Goal: Task Accomplishment & Management: Complete application form

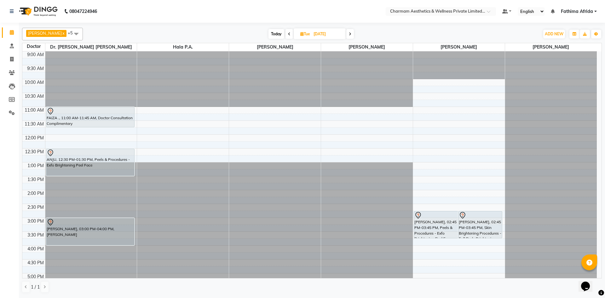
click at [304, 35] on icon at bounding box center [301, 34] width 3 height 4
select select "10"
select select "2025"
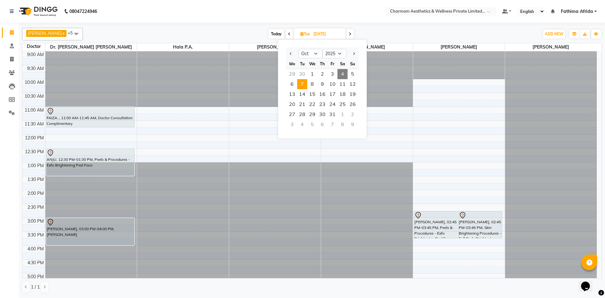
click at [379, 34] on div "[DATE] [DATE] Jan Feb Mar Apr May Jun [DATE] Aug Sep Oct Nov [DATE] 2016 2017 2…" at bounding box center [311, 33] width 450 height 9
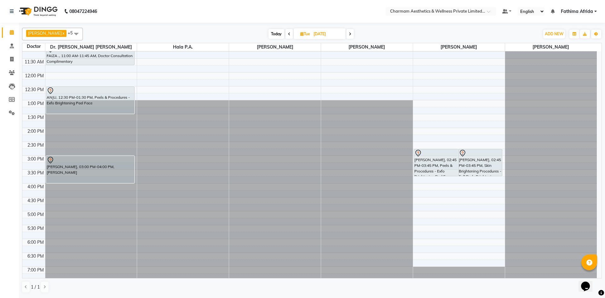
scroll to position [63, 0]
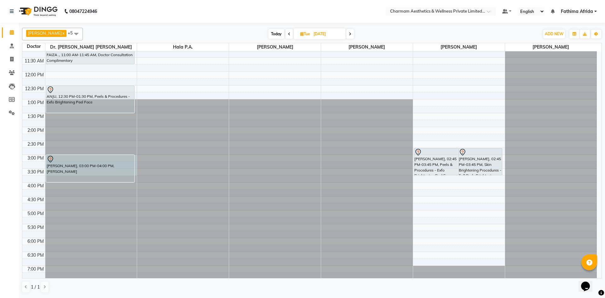
drag, startPoint x: 136, startPoint y: 159, endPoint x: 138, endPoint y: 170, distance: 11.1
click at [138, 170] on tr "FAIZA ., 11:00 AM-11:45 AM, Doctor Consultation Complimentary ANJU, 12:30 PM-01…" at bounding box center [309, 140] width 574 height 305
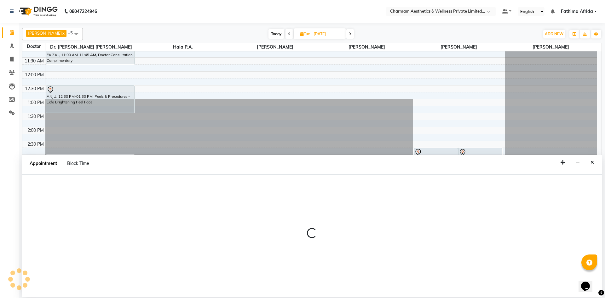
select select "69891"
select select "900"
select select "tentative"
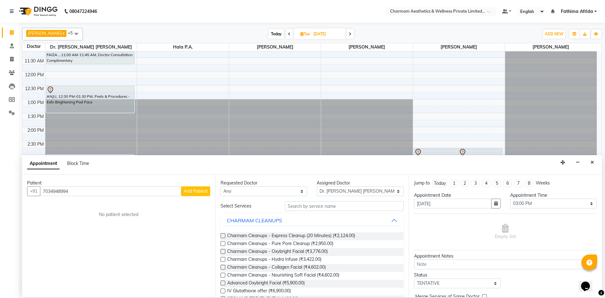
type input "7034948994"
click at [191, 190] on span "Add Patient" at bounding box center [196, 191] width 24 height 6
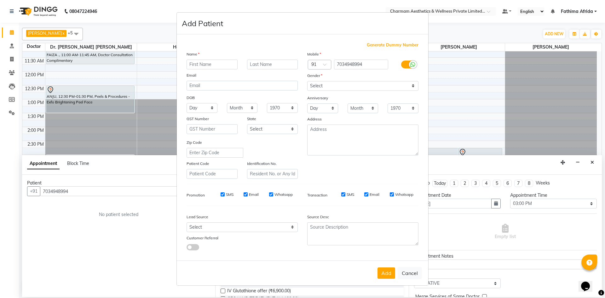
click at [223, 192] on input "SMS" at bounding box center [222, 194] width 4 height 4
checkbox input "false"
click at [247, 195] on input "Email" at bounding box center [245, 194] width 4 height 4
checkbox input "false"
click at [273, 196] on div "Whatsapp" at bounding box center [281, 194] width 24 height 6
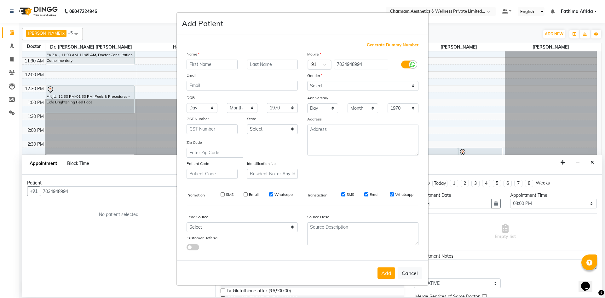
click at [271, 195] on input "Whatsapp" at bounding box center [271, 194] width 4 height 4
checkbox input "false"
click at [342, 193] on input "SMS" at bounding box center [343, 194] width 4 height 4
checkbox input "false"
click at [365, 193] on input "Email" at bounding box center [366, 194] width 4 height 4
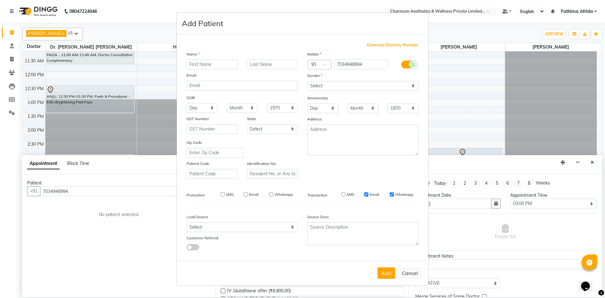
checkbox input "false"
click at [391, 192] on input "Whatsapp" at bounding box center [392, 194] width 4 height 4
checkbox input "false"
click at [224, 61] on input "text" at bounding box center [211, 65] width 51 height 10
type input "GEETHU"
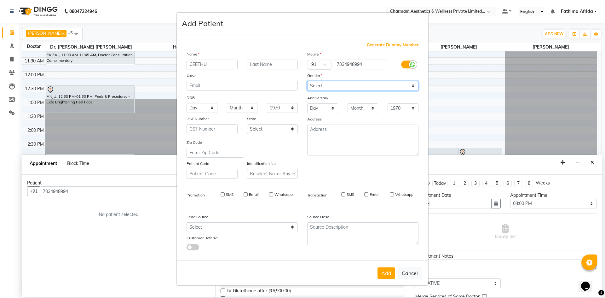
click at [320, 88] on select "Select [DEMOGRAPHIC_DATA] [DEMOGRAPHIC_DATA] Other Prefer Not To Say" at bounding box center [362, 86] width 111 height 10
select select "[DEMOGRAPHIC_DATA]"
click at [307, 81] on select "Select [DEMOGRAPHIC_DATA] [DEMOGRAPHIC_DATA] Other Prefer Not To Say" at bounding box center [362, 86] width 111 height 10
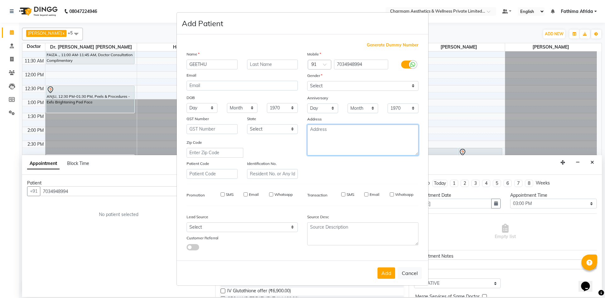
click at [341, 131] on textarea at bounding box center [362, 139] width 111 height 31
type textarea "CALICUT"
click at [391, 271] on button "Add" at bounding box center [386, 272] width 18 height 11
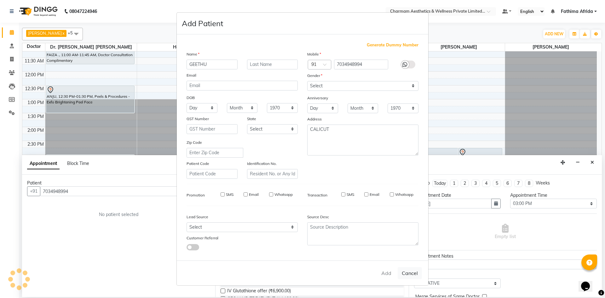
select select
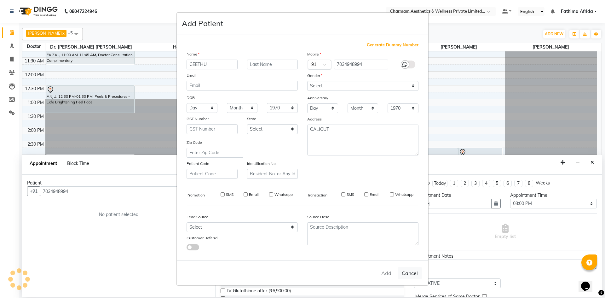
select select
checkbox input "false"
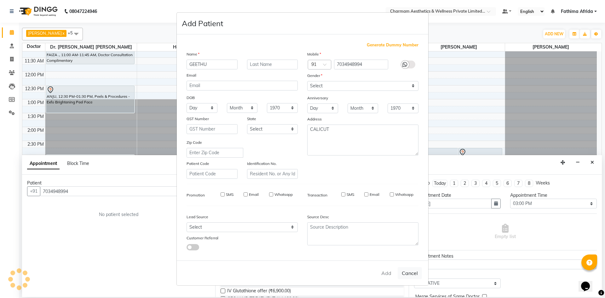
checkbox input "false"
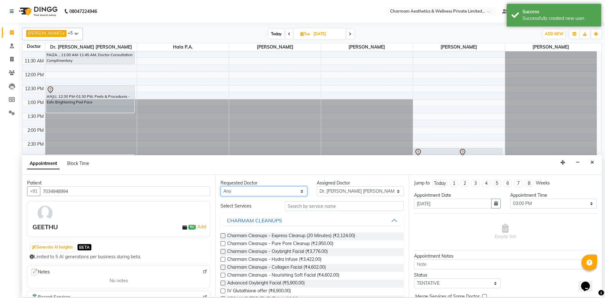
click at [268, 192] on select "Any [PERSON_NAME] K Dr. [PERSON_NAME] [PERSON_NAME] [PERSON_NAME] [PERSON_NAME]…" at bounding box center [263, 191] width 87 height 10
select select "69891"
click at [220, 186] on select "Any [PERSON_NAME] K Dr. [PERSON_NAME] [PERSON_NAME] [PERSON_NAME] [PERSON_NAME]…" at bounding box center [263, 191] width 87 height 10
click at [330, 205] on input "text" at bounding box center [344, 206] width 119 height 10
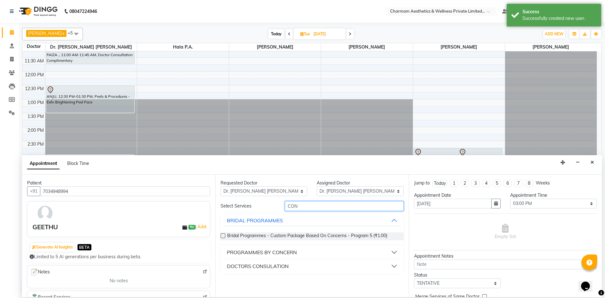
type input "CON"
click at [358, 273] on div "Requested Doctor Any [PERSON_NAME] K Dr. [PERSON_NAME] [PERSON_NAME] [PERSON_NA…" at bounding box center [311, 235] width 193 height 122
click at [358, 272] on div "DOCTORS CONSULATION" at bounding box center [311, 266] width 183 height 14
click at [360, 266] on button "DOCTORS CONSULATION" at bounding box center [312, 265] width 178 height 11
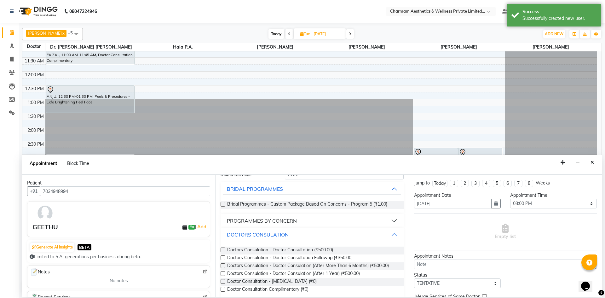
scroll to position [35, 0]
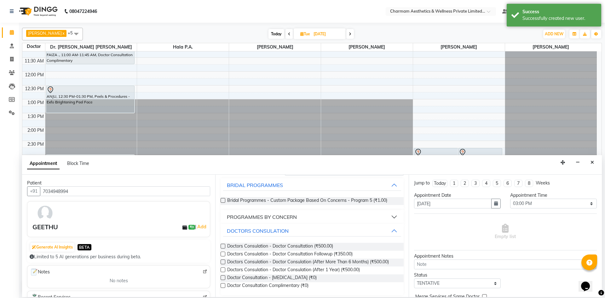
click at [225, 284] on label at bounding box center [222, 285] width 5 height 5
click at [225, 284] on input "checkbox" at bounding box center [222, 286] width 4 height 4
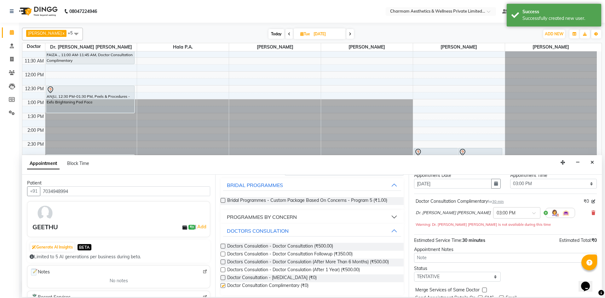
checkbox input "false"
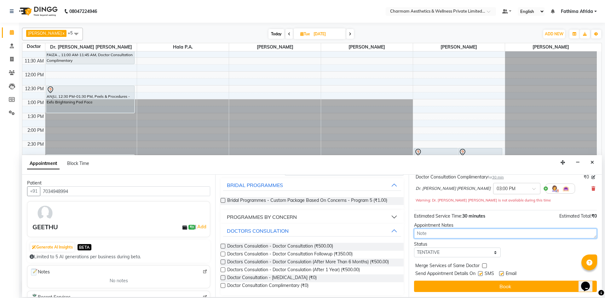
click at [500, 233] on textarea at bounding box center [505, 233] width 183 height 10
type textarea "WEIGHTLOSS"
click at [480, 273] on label at bounding box center [480, 273] width 5 height 5
click at [480, 273] on input "checkbox" at bounding box center [480, 274] width 4 height 4
checkbox input "false"
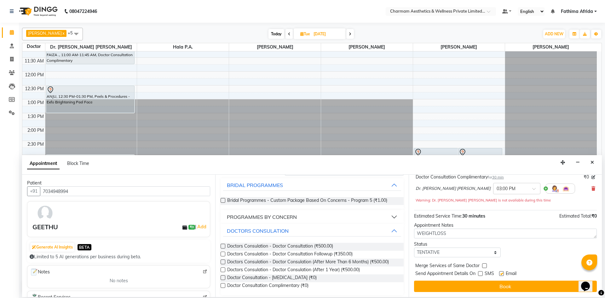
click at [503, 271] on label at bounding box center [501, 273] width 5 height 5
click at [503, 272] on input "checkbox" at bounding box center [501, 274] width 4 height 4
checkbox input "false"
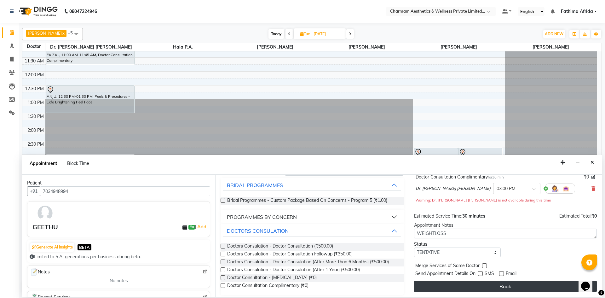
click at [508, 286] on button "Book" at bounding box center [505, 285] width 183 height 11
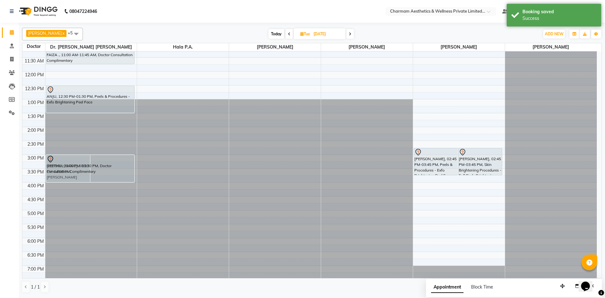
drag, startPoint x: 115, startPoint y: 168, endPoint x: 120, endPoint y: 176, distance: 10.2
click at [120, 176] on div "[PERSON_NAME], 03:00 PM-04:00 PM, [PERSON_NAME], 03:00 PM-03:30 PM, Doctor Cons…" at bounding box center [91, 140] width 92 height 305
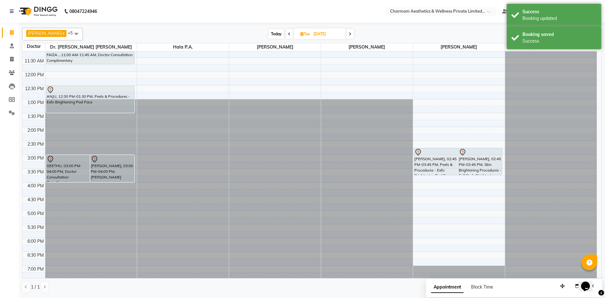
click at [290, 35] on icon at bounding box center [289, 34] width 3 height 4
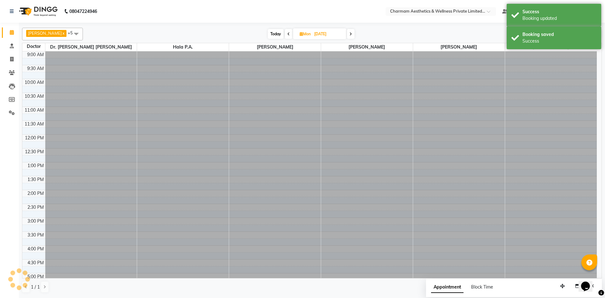
scroll to position [78, 0]
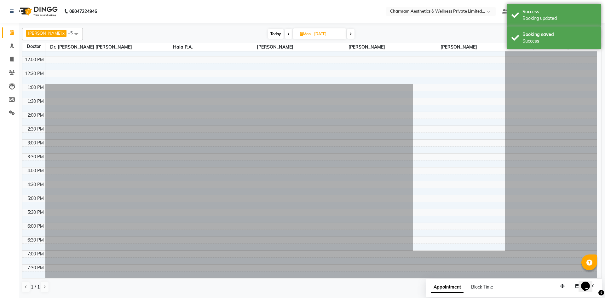
click at [292, 35] on span at bounding box center [289, 34] width 8 height 10
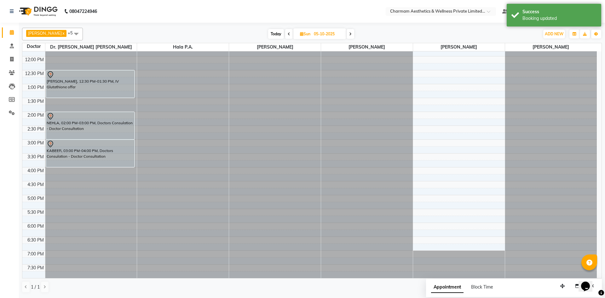
click at [293, 35] on span at bounding box center [289, 34] width 8 height 10
type input "04-10-2025"
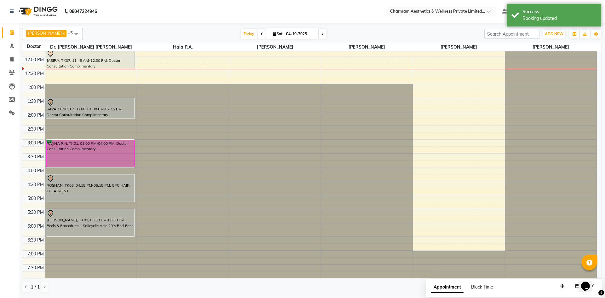
click at [276, 34] on icon at bounding box center [274, 34] width 3 height 4
select select "10"
select select "2025"
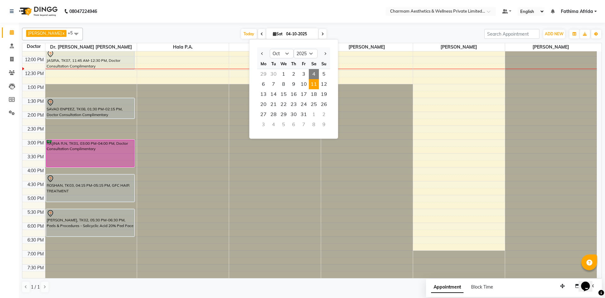
click at [316, 80] on span "11" at bounding box center [314, 84] width 10 height 10
type input "[DATE]"
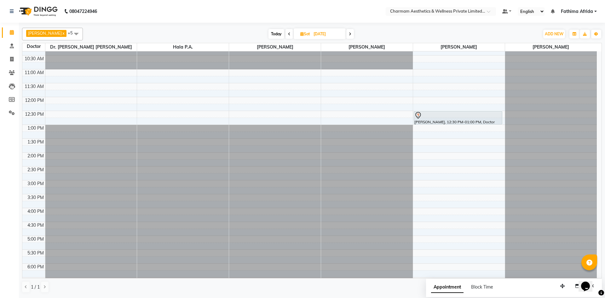
scroll to position [0, 0]
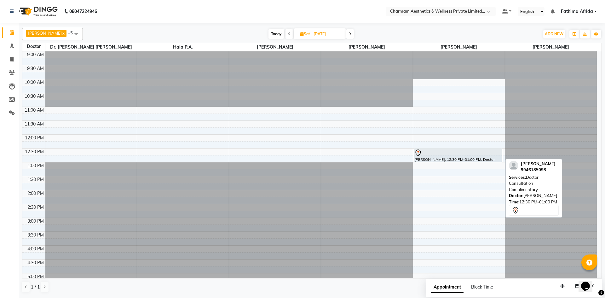
click at [443, 160] on div "[PERSON_NAME], 12:30 PM-01:00 PM, Doctor Consultation Complimentary" at bounding box center [458, 155] width 88 height 13
select select "7"
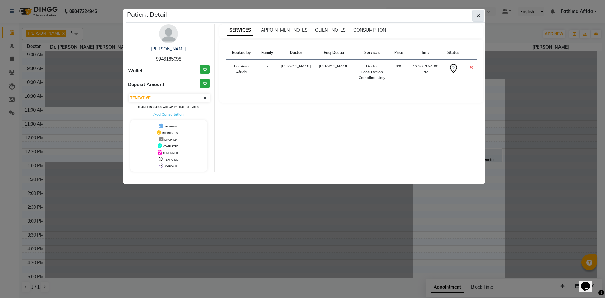
click at [473, 17] on button "button" at bounding box center [478, 16] width 12 height 12
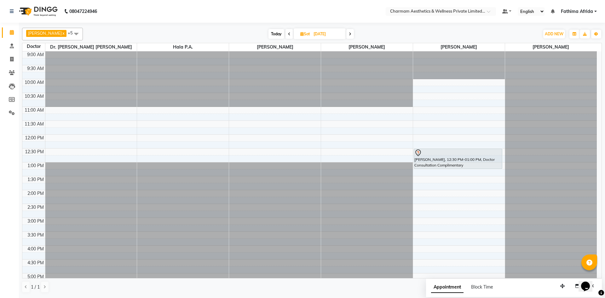
click at [464, 165] on div "[PERSON_NAME], 12:30 PM-01:00 PM, Doctor Consultation Complimentary [PERSON_NAM…" at bounding box center [459, 203] width 92 height 305
click at [10, 71] on icon at bounding box center [12, 72] width 6 height 5
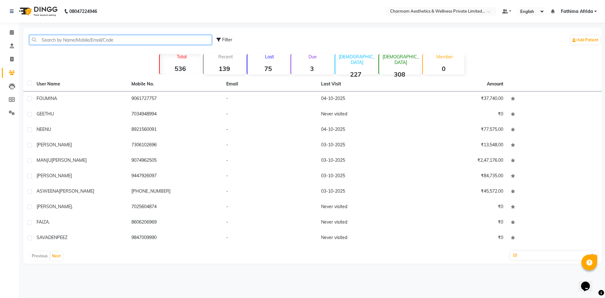
click at [89, 41] on input "text" at bounding box center [120, 40] width 182 height 10
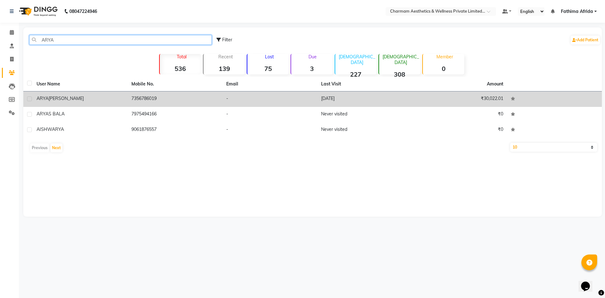
type input "ARYA"
click at [156, 102] on td "7356786019" at bounding box center [175, 98] width 95 height 15
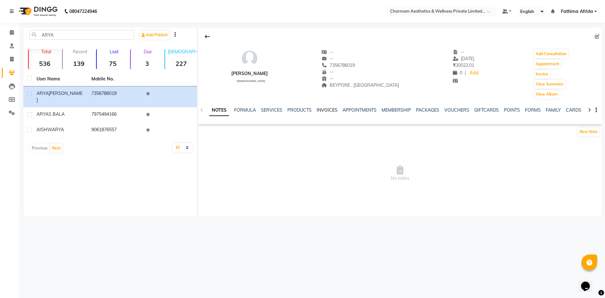
click at [322, 107] on link "INVOICES" at bounding box center [326, 110] width 21 height 6
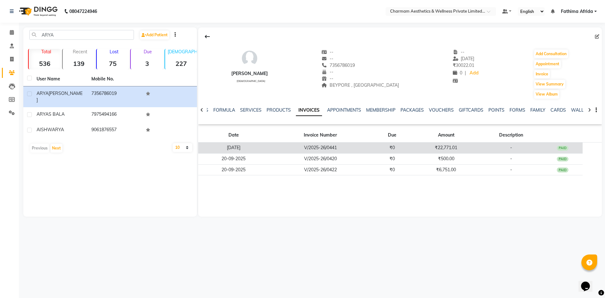
click at [422, 145] on td "₹22,771.01" at bounding box center [445, 147] width 67 height 11
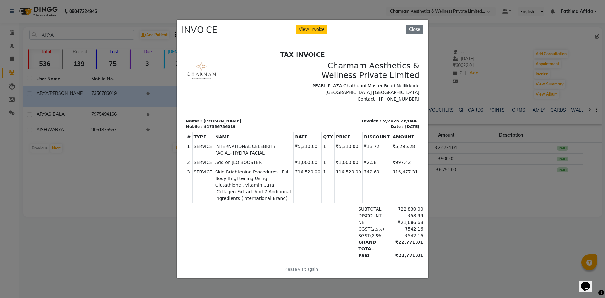
click at [549, 139] on ngb-modal-window "INVOICE View Invoice Close" at bounding box center [302, 149] width 605 height 298
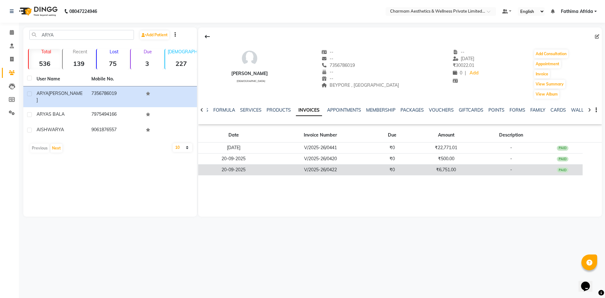
click at [436, 173] on td "₹6,751.00" at bounding box center [445, 169] width 67 height 11
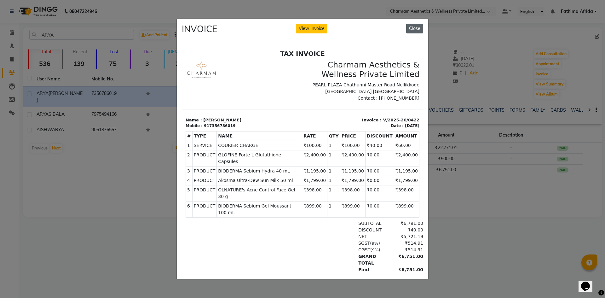
click at [416, 27] on button "Close" at bounding box center [414, 29] width 17 height 10
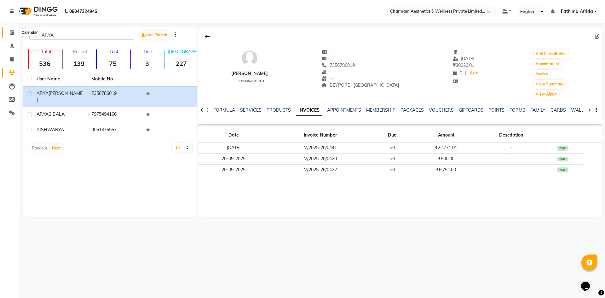
click at [10, 31] on icon at bounding box center [12, 32] width 4 height 5
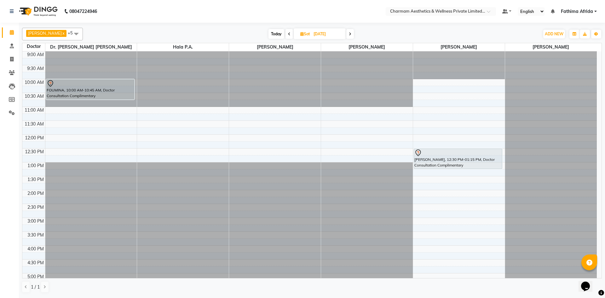
click at [293, 35] on span at bounding box center [289, 34] width 8 height 10
type input "[DATE]"
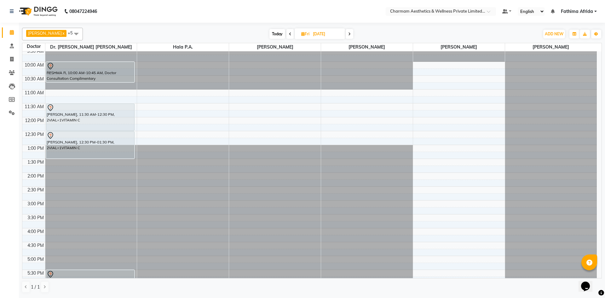
scroll to position [31, 0]
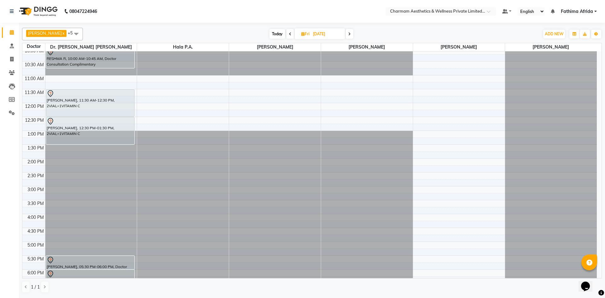
click at [305, 35] on icon at bounding box center [302, 34] width 3 height 4
select select "10"
select select "2025"
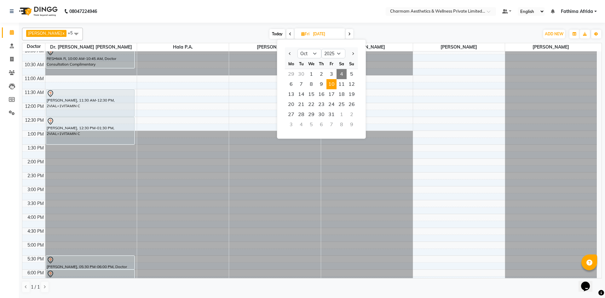
click at [339, 73] on span "4" at bounding box center [341, 74] width 10 height 10
type input "04-10-2025"
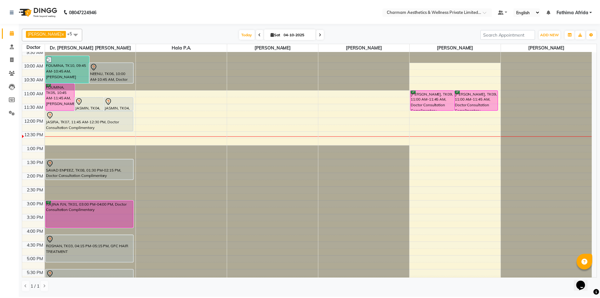
scroll to position [0, 0]
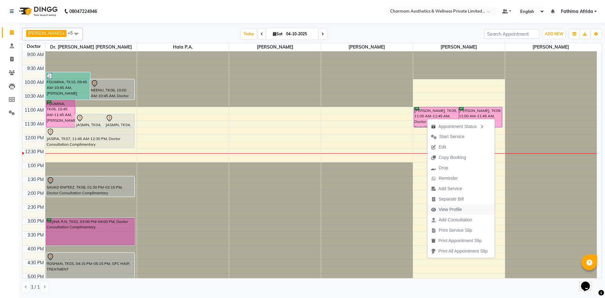
click at [457, 206] on span "View Profile" at bounding box center [449, 209] width 23 height 7
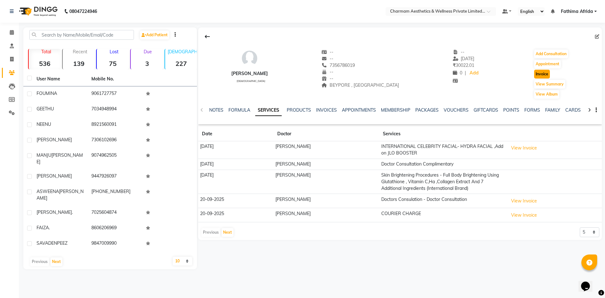
click at [537, 75] on button "Invoice" at bounding box center [542, 74] width 16 height 9
select select "service"
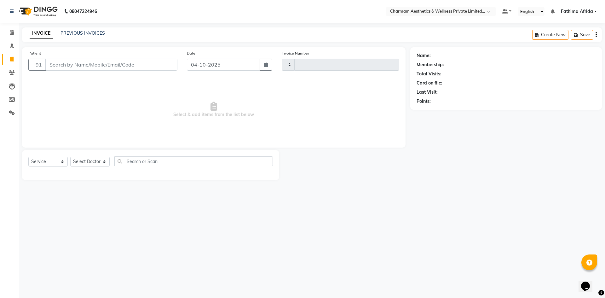
type input "0478"
select select "7625"
type input "7356786019"
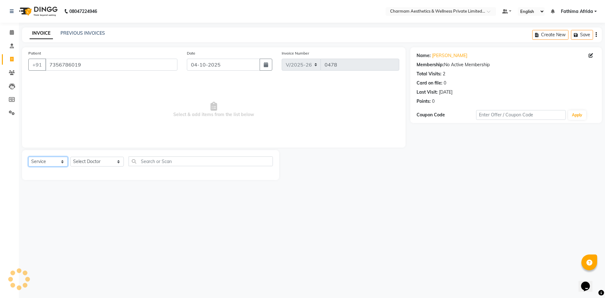
click at [49, 160] on select "Select Service Product Membership Package Voucher Prepaid Gift Card" at bounding box center [47, 162] width 39 height 10
click at [99, 162] on select "Select Doctor [PERSON_NAME] K Dr. [PERSON_NAME] [PERSON_NAME] [PERSON_NAME] [PE…" at bounding box center [97, 162] width 54 height 10
select select "69891"
click at [70, 157] on select "Select Doctor [PERSON_NAME] K Dr. [PERSON_NAME] [PERSON_NAME] [PERSON_NAME] [PE…" at bounding box center [97, 162] width 54 height 10
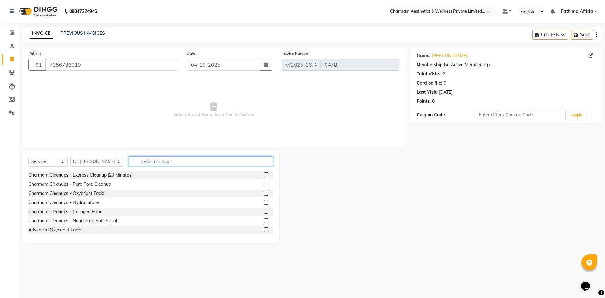
click at [151, 162] on input "text" at bounding box center [200, 161] width 144 height 10
type input "A"
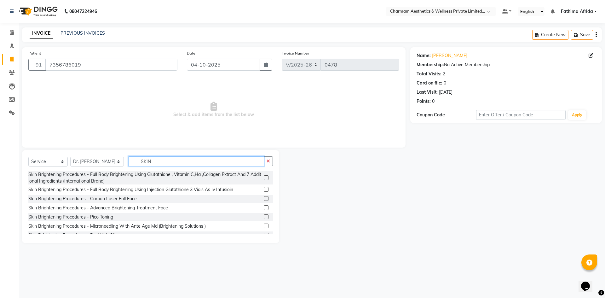
type input "SKIN"
click at [264, 177] on label at bounding box center [266, 177] width 5 height 5
click at [264, 177] on input "checkbox" at bounding box center [266, 178] width 4 height 4
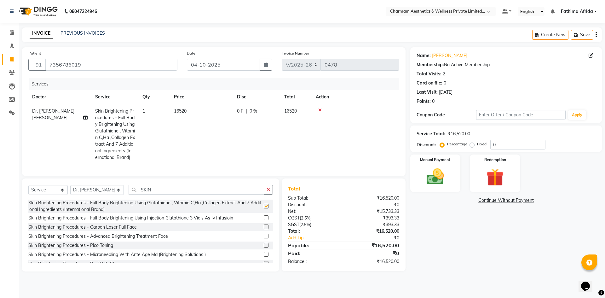
checkbox input "false"
click at [152, 194] on input "SKIN" at bounding box center [195, 190] width 135 height 10
type input "S"
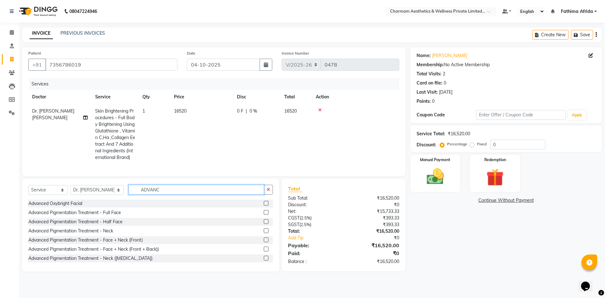
type input "ADVANC"
click at [264, 214] on label at bounding box center [266, 212] width 5 height 5
click at [264, 214] on input "checkbox" at bounding box center [266, 212] width 4 height 4
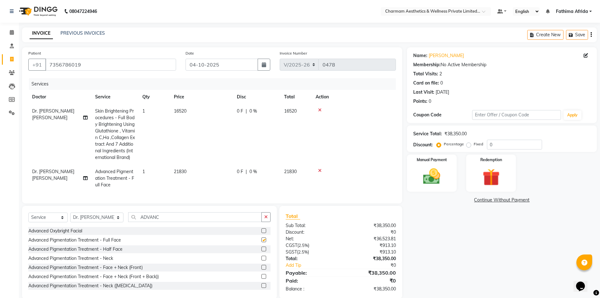
checkbox input "false"
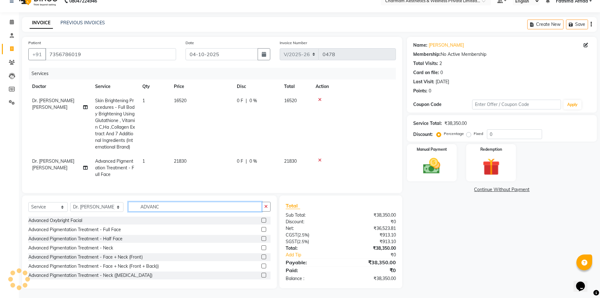
click at [209, 207] on input "ADVANC" at bounding box center [195, 207] width 134 height 10
type input "A"
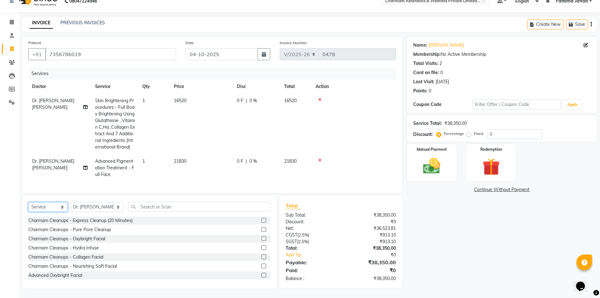
click at [49, 209] on select "Select Service Product Membership Package Voucher Prepaid Gift Card" at bounding box center [47, 207] width 39 height 10
select select "product"
click at [28, 202] on select "Select Service Product Membership Package Voucher Prepaid Gift Card" at bounding box center [47, 207] width 39 height 10
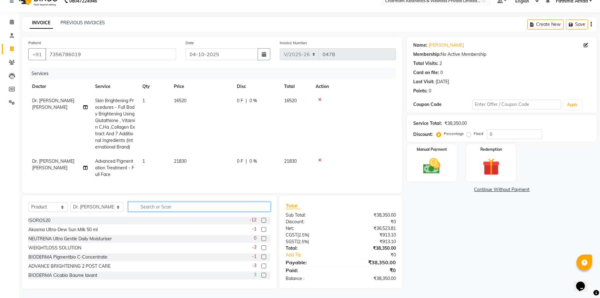
click at [137, 208] on input "text" at bounding box center [199, 207] width 142 height 10
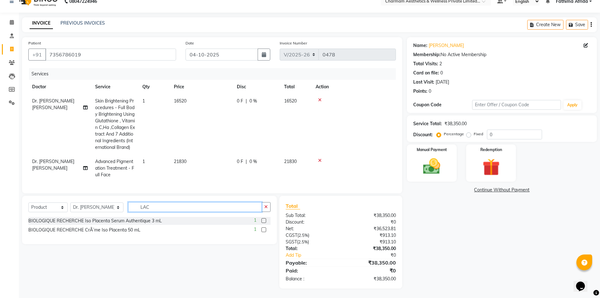
scroll to position [21, 0]
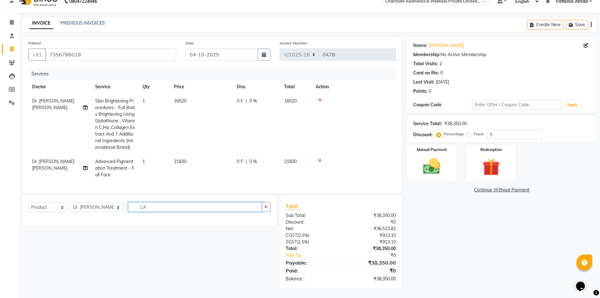
type input "L"
type input "KAL"
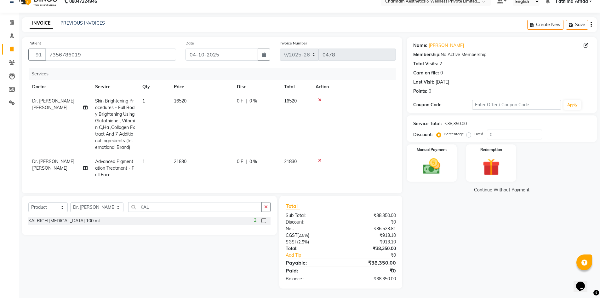
click at [264, 220] on label at bounding box center [263, 220] width 5 height 5
click at [264, 220] on input "checkbox" at bounding box center [263, 221] width 4 height 4
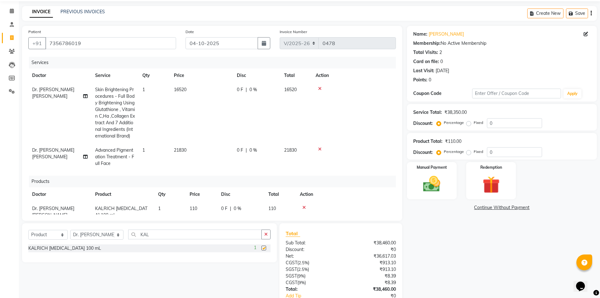
checkbox input "false"
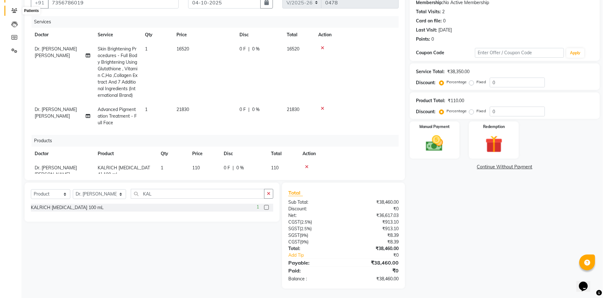
scroll to position [0, 0]
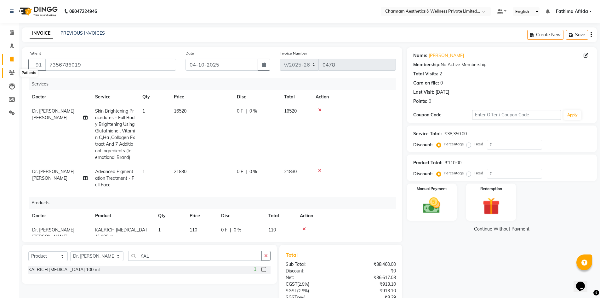
click at [14, 72] on icon at bounding box center [12, 72] width 6 height 5
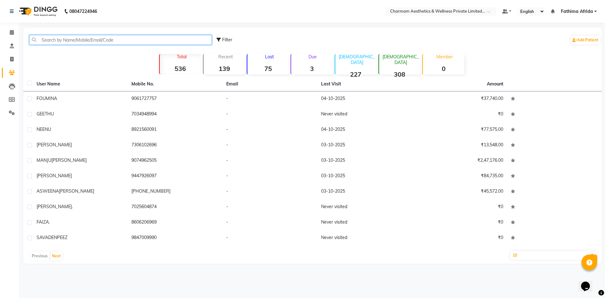
click at [180, 40] on input "text" at bounding box center [120, 40] width 182 height 10
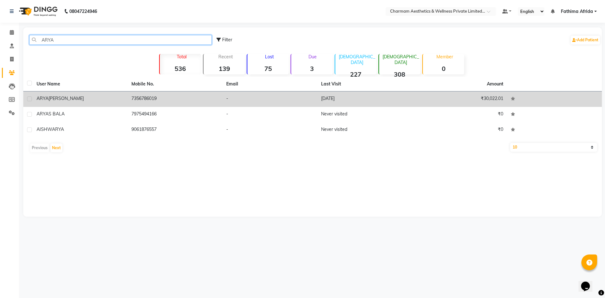
type input "ARYA"
click at [265, 103] on td "-" at bounding box center [269, 98] width 95 height 15
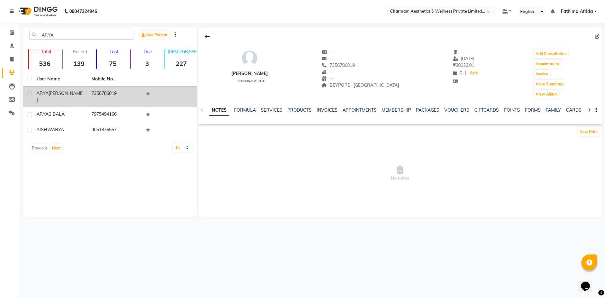
click at [329, 107] on link "INVOICES" at bounding box center [326, 110] width 21 height 6
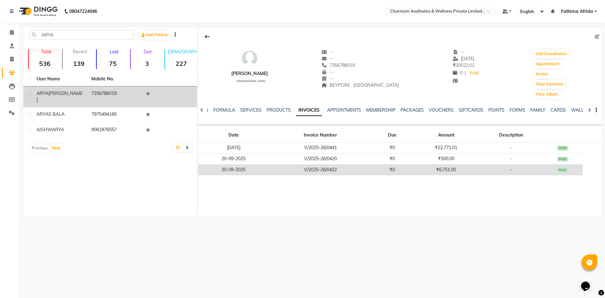
click at [356, 169] on td "V/2025-26/0422" at bounding box center [320, 169] width 103 height 11
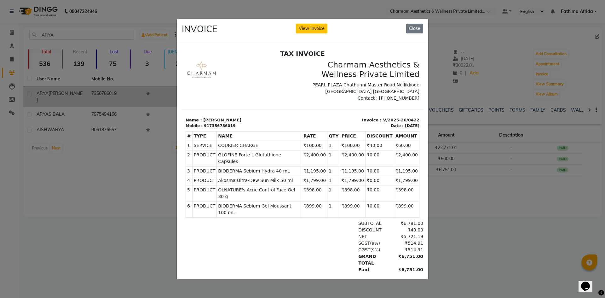
click at [423, 26] on div "INVOICE View Invoice Close" at bounding box center [302, 31] width 251 height 24
click at [416, 26] on button "Close" at bounding box center [414, 29] width 17 height 10
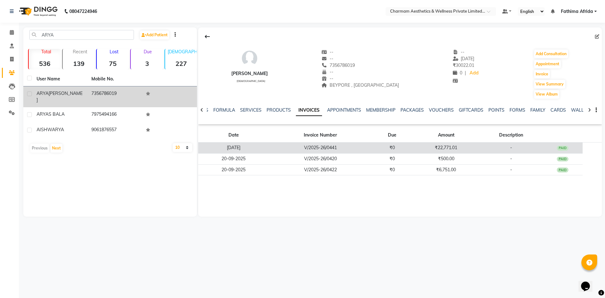
click at [425, 146] on td "₹22,771.01" at bounding box center [445, 147] width 67 height 11
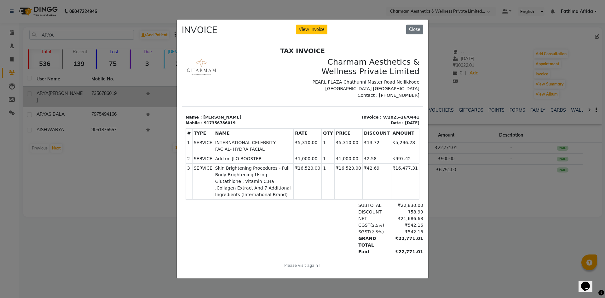
scroll to position [5, 0]
click at [414, 27] on button "Close" at bounding box center [414, 30] width 17 height 10
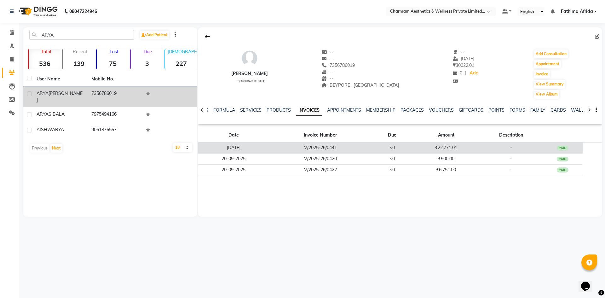
click at [379, 151] on td "₹0" at bounding box center [392, 147] width 41 height 11
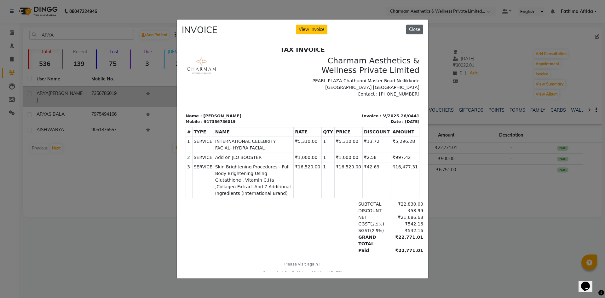
click at [413, 25] on button "Close" at bounding box center [414, 30] width 17 height 10
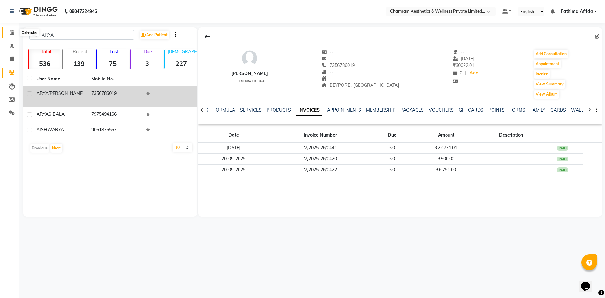
click at [12, 33] on icon at bounding box center [12, 32] width 4 height 5
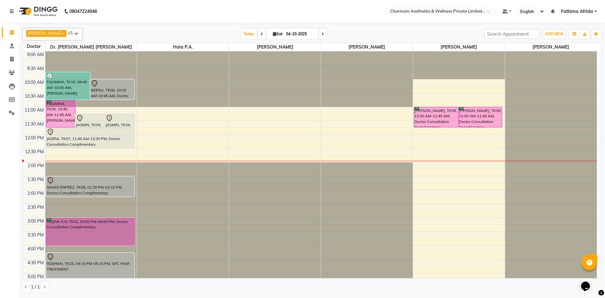
click at [277, 34] on span "Sat" at bounding box center [277, 33] width 13 height 5
select select "10"
select select "2025"
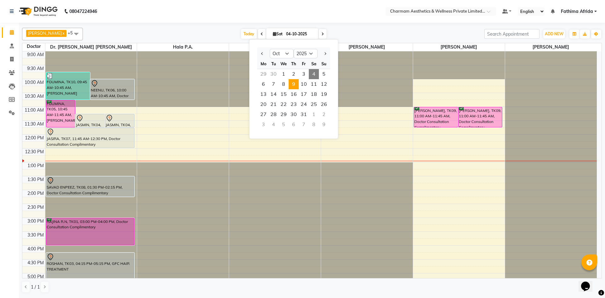
click at [294, 85] on span "9" at bounding box center [293, 84] width 10 height 10
type input "[DATE]"
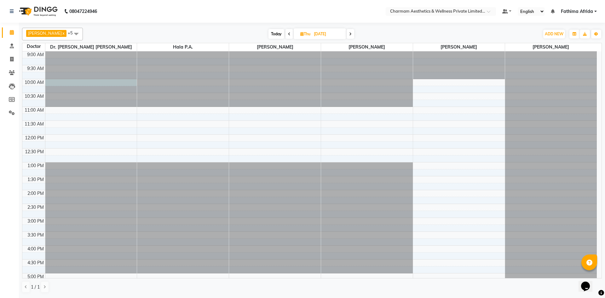
click at [88, 51] on div at bounding box center [91, 51] width 92 height 0
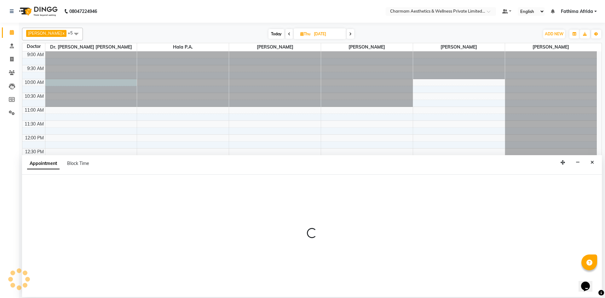
select select "69891"
select select "tentative"
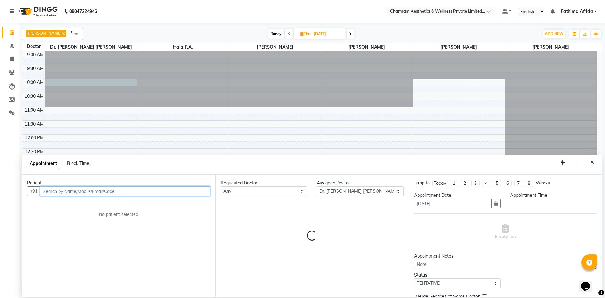
select select "600"
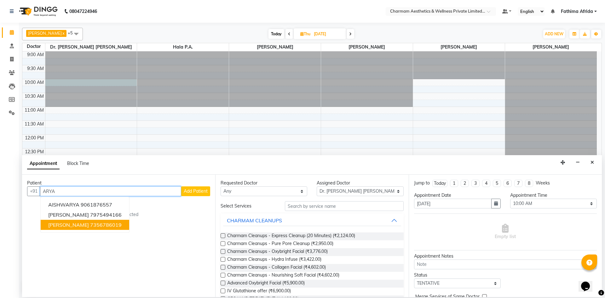
click at [79, 225] on span "[PERSON_NAME]" at bounding box center [68, 224] width 41 height 6
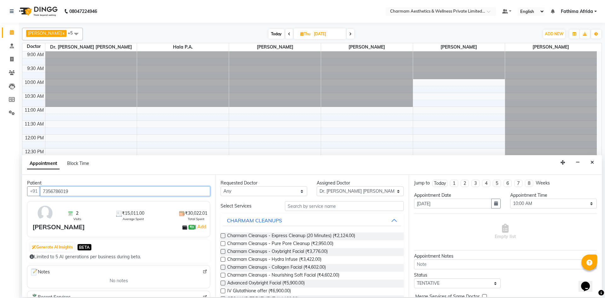
type input "7356786019"
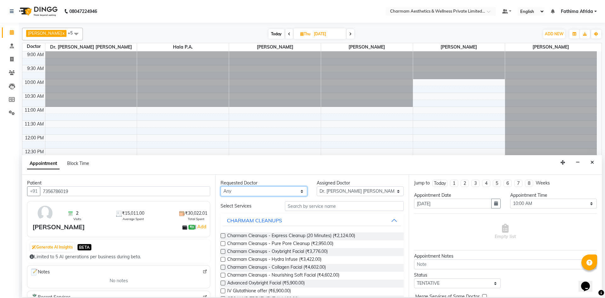
click at [263, 194] on select "Any [PERSON_NAME] K Dr. [PERSON_NAME] [PERSON_NAME] [PERSON_NAME] [PERSON_NAME]…" at bounding box center [263, 191] width 87 height 10
select select "69891"
click at [220, 186] on select "Any [PERSON_NAME] K Dr. [PERSON_NAME] [PERSON_NAME] [PERSON_NAME] [PERSON_NAME]…" at bounding box center [263, 191] width 87 height 10
click at [337, 207] on input "text" at bounding box center [344, 206] width 119 height 10
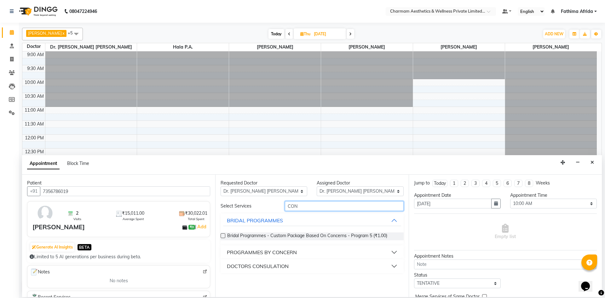
type input "CON"
click at [331, 269] on button "DOCTORS CONSULATION" at bounding box center [312, 265] width 178 height 11
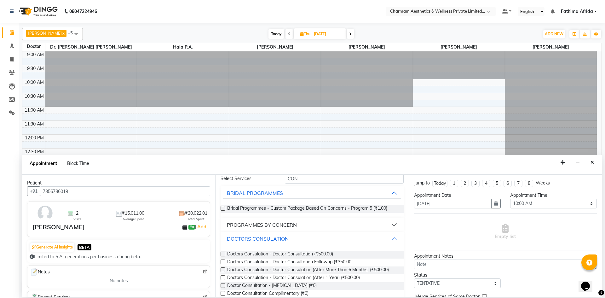
scroll to position [38, 0]
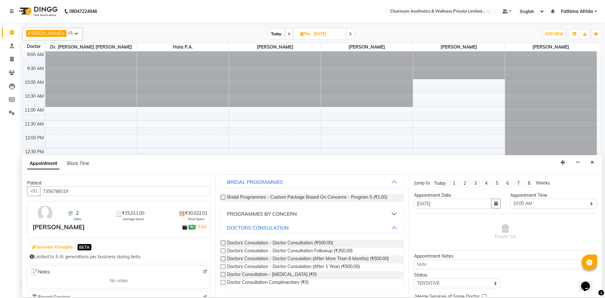
click at [223, 281] on label at bounding box center [222, 282] width 5 height 5
click at [223, 281] on input "checkbox" at bounding box center [222, 283] width 4 height 4
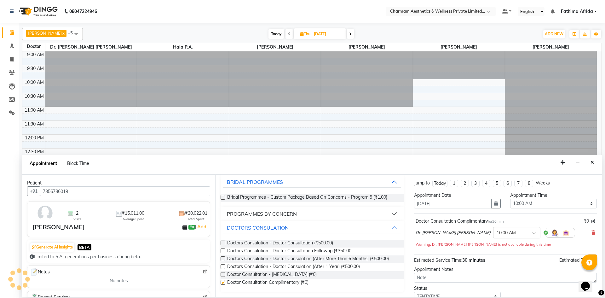
checkbox input "false"
click at [442, 279] on textarea at bounding box center [505, 277] width 183 height 10
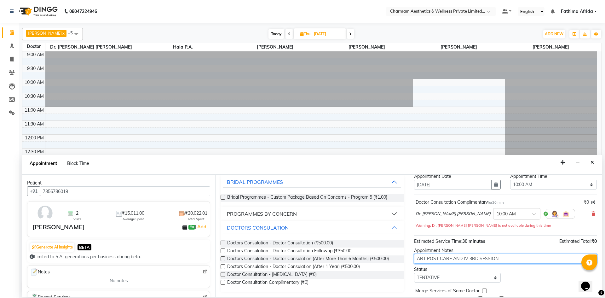
scroll to position [44, 0]
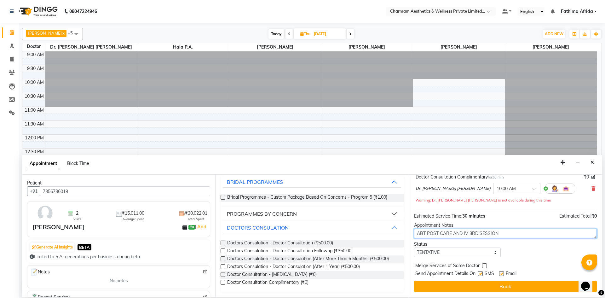
type textarea "ABT POST CARE AND IV 3RD SESSION"
click at [479, 273] on label at bounding box center [480, 273] width 5 height 5
click at [479, 273] on input "checkbox" at bounding box center [480, 274] width 4 height 4
checkbox input "false"
click at [500, 272] on label at bounding box center [501, 273] width 5 height 5
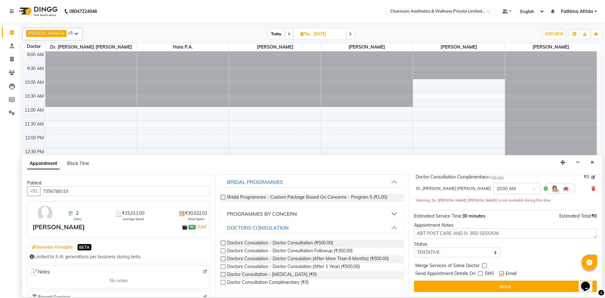
click at [500, 272] on input "checkbox" at bounding box center [501, 274] width 4 height 4
checkbox input "false"
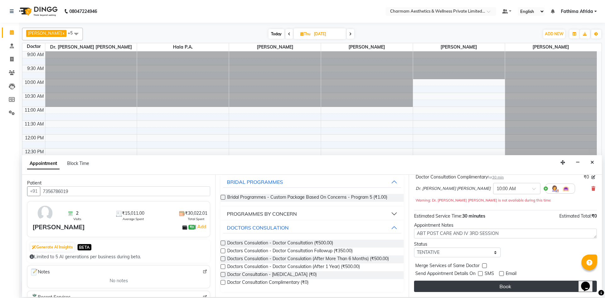
click at [503, 285] on button "Book" at bounding box center [505, 285] width 183 height 11
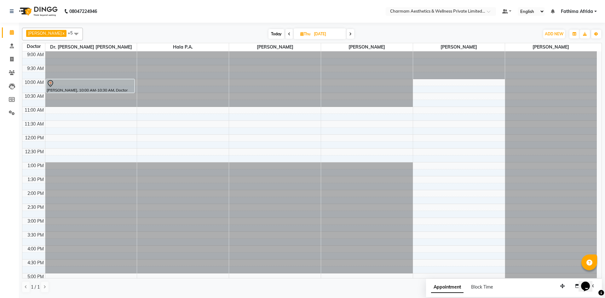
click at [284, 36] on span "Today" at bounding box center [276, 34] width 16 height 10
type input "04-10-2025"
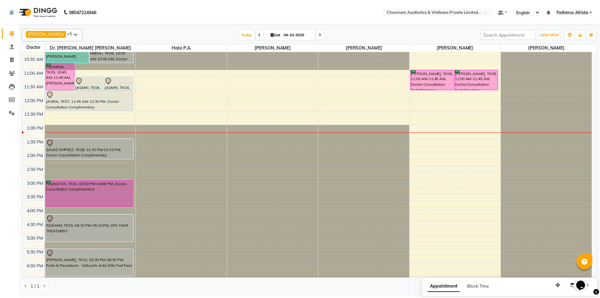
scroll to position [0, 0]
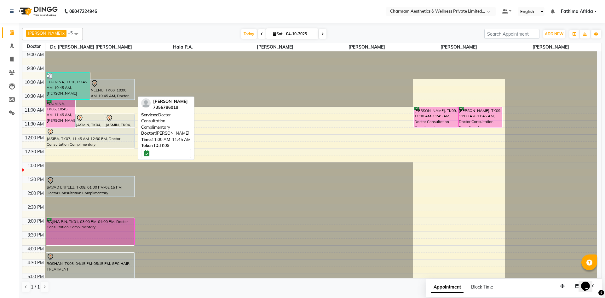
click at [435, 114] on div "[PERSON_NAME], TK09, 11:00 AM-11:45 AM, Doctor Consultation Complimentary" at bounding box center [436, 117] width 44 height 20
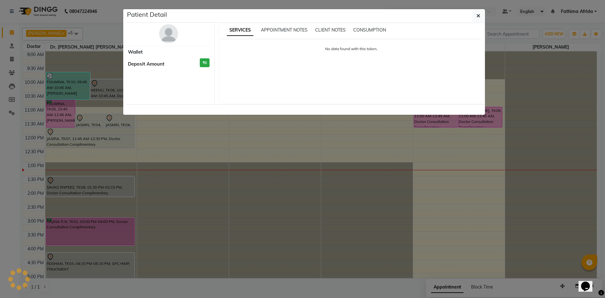
select select "6"
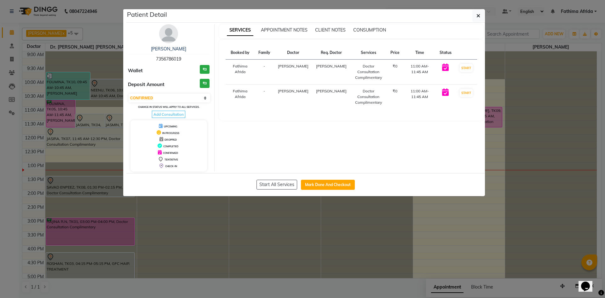
click at [178, 116] on span "Add Consultation" at bounding box center [168, 114] width 33 height 7
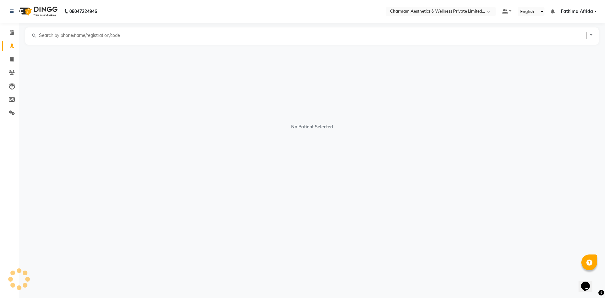
select select "[DEMOGRAPHIC_DATA]"
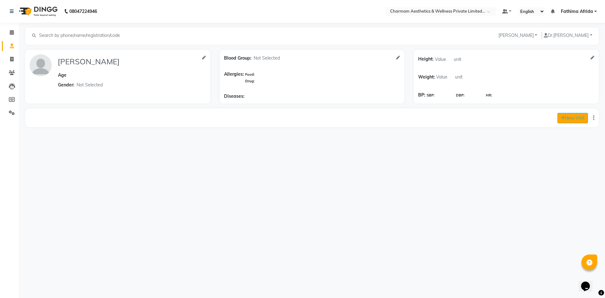
click at [575, 118] on button "New Visit" at bounding box center [572, 118] width 31 height 10
select select "795"
select select "inPerson"
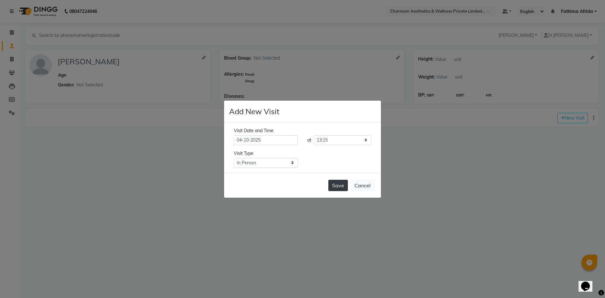
click at [334, 187] on button "Save" at bounding box center [338, 185] width 20 height 11
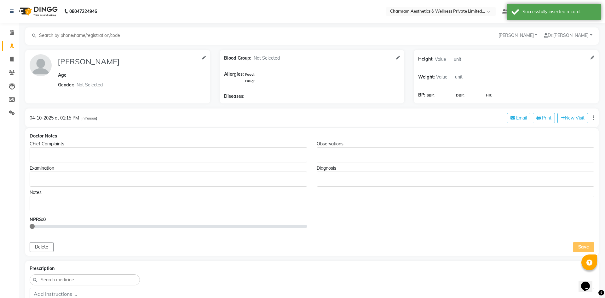
type input "[PERSON_NAME]"
select select "[DEMOGRAPHIC_DATA]"
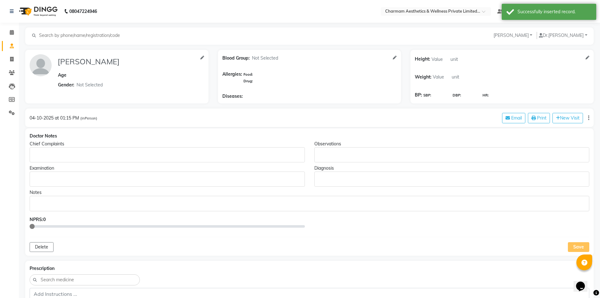
click at [70, 208] on div "Rich Text Editor, main" at bounding box center [310, 203] width 560 height 15
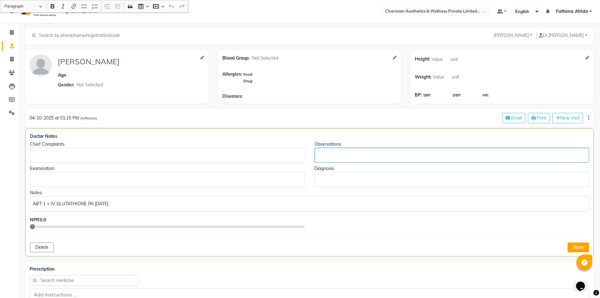
drag, startPoint x: 317, startPoint y: 158, endPoint x: 313, endPoint y: 159, distance: 4.0
click at [315, 158] on div "Rich Text Editor, main" at bounding box center [451, 154] width 275 height 15
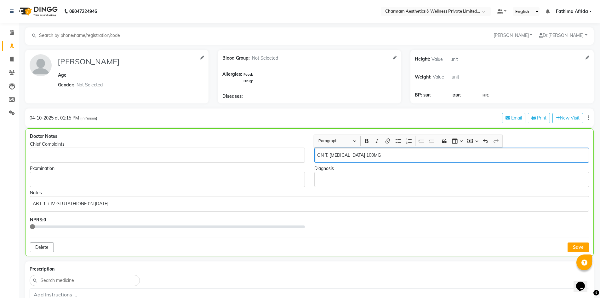
scroll to position [63, 0]
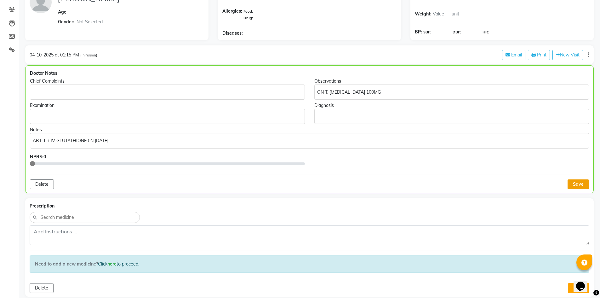
click at [575, 186] on button "Save" at bounding box center [577, 184] width 21 height 10
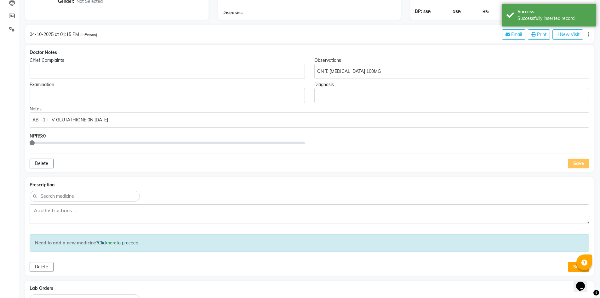
scroll to position [94, 0]
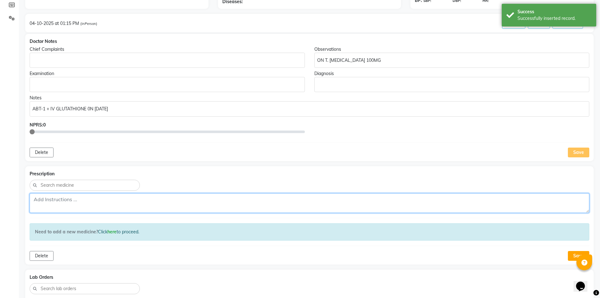
click at [96, 201] on textarea at bounding box center [310, 203] width 560 height 20
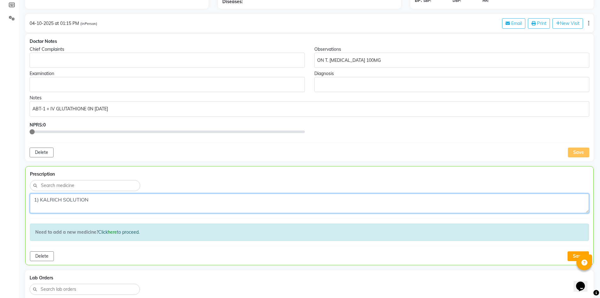
type textarea "1) KALRICH SOLUTION"
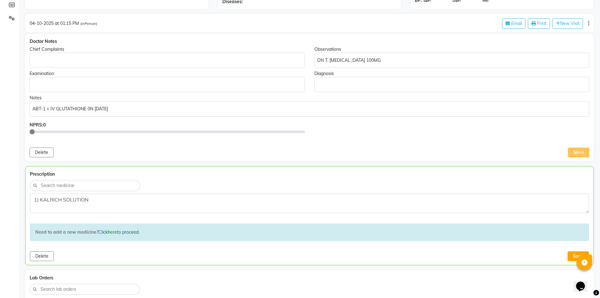
click at [578, 258] on div at bounding box center [584, 262] width 16 height 16
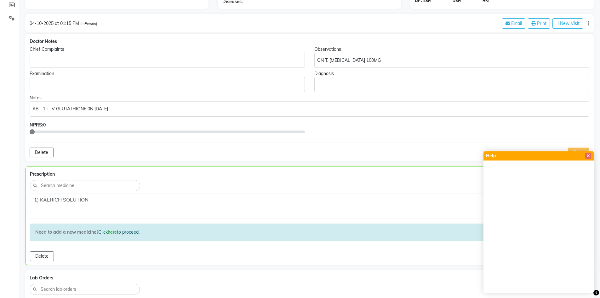
click at [277, 146] on div "Doctor Notes Chief Complaints Observations ON T. [MEDICAL_DATA] 100MG Examinati…" at bounding box center [309, 97] width 568 height 127
click at [589, 153] on icon at bounding box center [587, 155] width 3 height 4
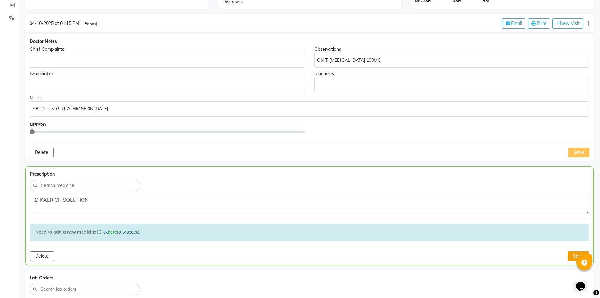
click at [573, 253] on button "Save" at bounding box center [577, 256] width 21 height 10
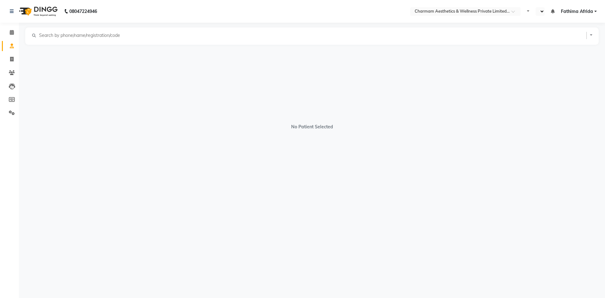
select select "en"
select select "[DEMOGRAPHIC_DATA]"
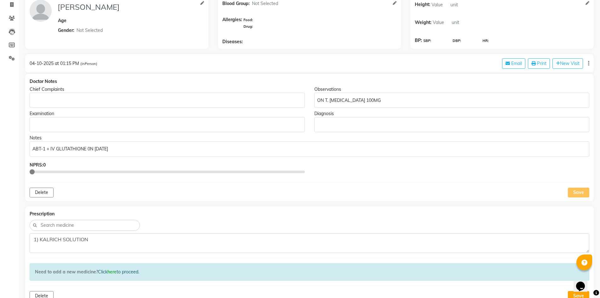
scroll to position [63, 0]
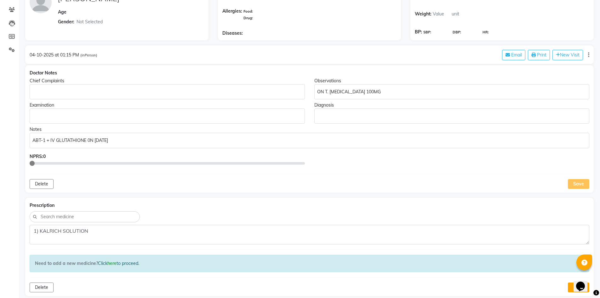
click at [123, 143] on p "ABT-1 + IV GLUTATHIONE 0N [DATE]" at bounding box center [309, 140] width 554 height 7
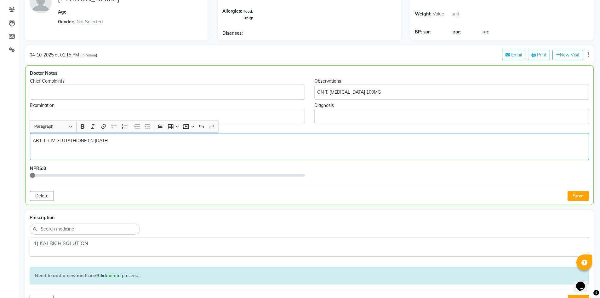
scroll to position [63, 0]
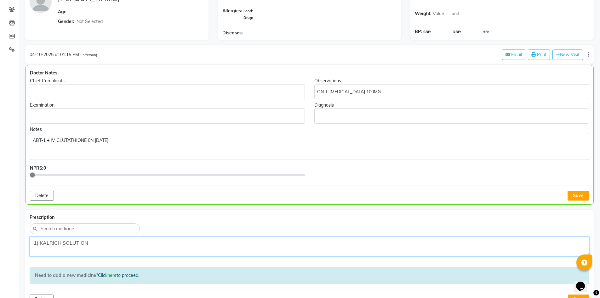
click at [94, 242] on textarea "1) KALRICH SOLUTION" at bounding box center [310, 247] width 560 height 20
type textarea "1) KALRICH SOLUTION"
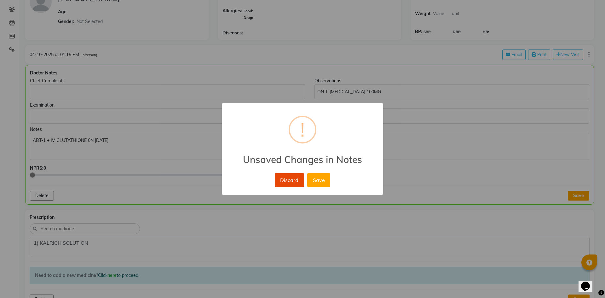
click at [316, 176] on button "Save" at bounding box center [318, 180] width 23 height 14
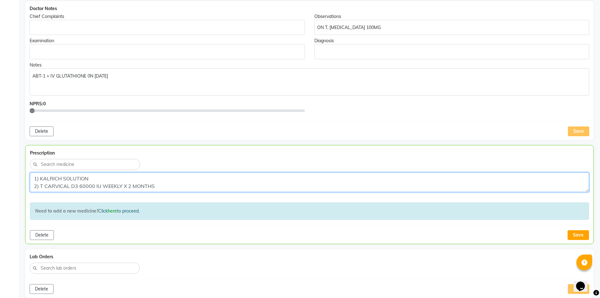
scroll to position [158, 0]
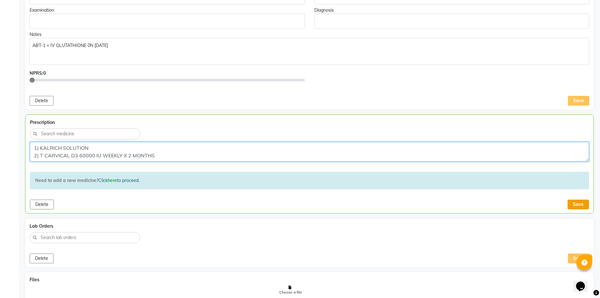
type textarea "1) KALRICH SOLUTION 2) T CARVICAL D3 60000 IU WEEKLY X 2 MONTHS"
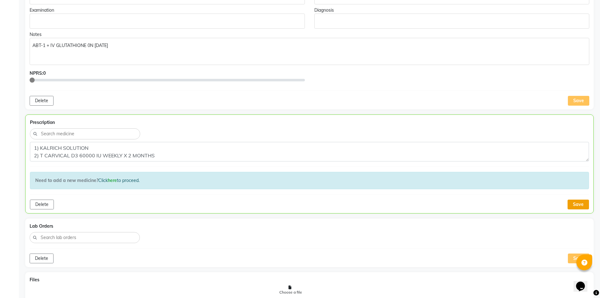
click at [579, 200] on button "Save" at bounding box center [577, 204] width 21 height 10
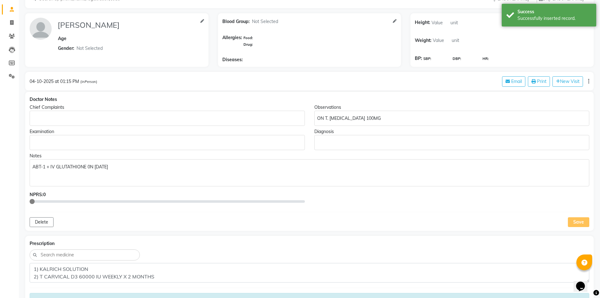
scroll to position [32, 0]
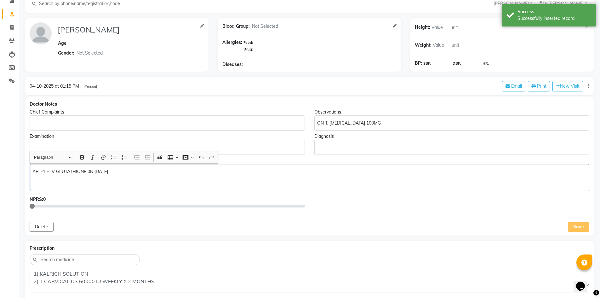
click at [132, 173] on p "ABT-1 + IV GLUTATHIONE 0N [DATE]" at bounding box center [309, 171] width 554 height 7
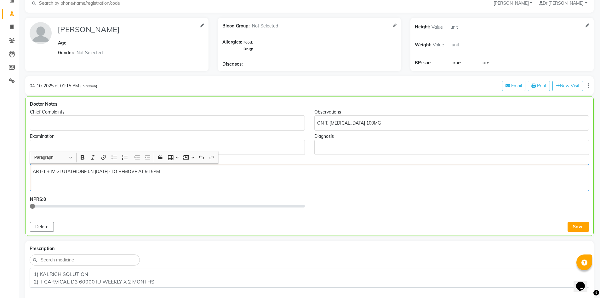
click at [151, 172] on p "ABT-1 + IV GLUTATHIONE 0N 4/10/25- TO REMOVE AT 9;15PM" at bounding box center [309, 171] width 553 height 7
click at [186, 170] on p "ABT-1 + IV GLUTATHIONE 0N 4/10/25- TO REMOVE AT 9:15PM" at bounding box center [309, 171] width 553 height 7
click at [583, 229] on button "Save" at bounding box center [577, 227] width 21 height 10
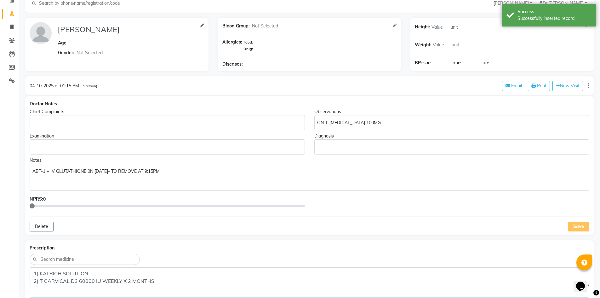
click at [178, 171] on p "ABT-1 + IV GLUTATHIONE 0N 4/10/25- TO REMOVE AT 9:15PM" at bounding box center [309, 171] width 554 height 7
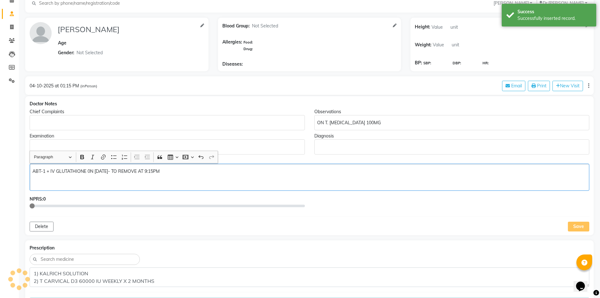
scroll to position [32, 0]
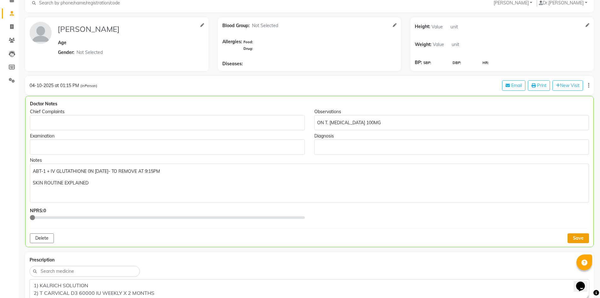
click at [569, 235] on button "Save" at bounding box center [577, 238] width 21 height 10
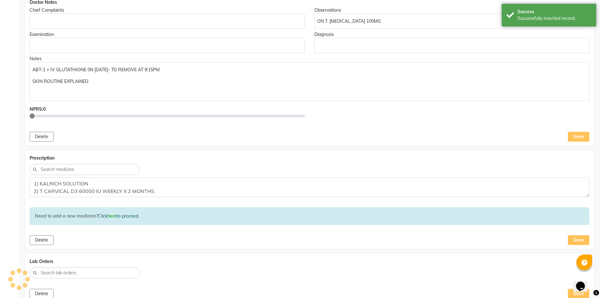
scroll to position [158, 0]
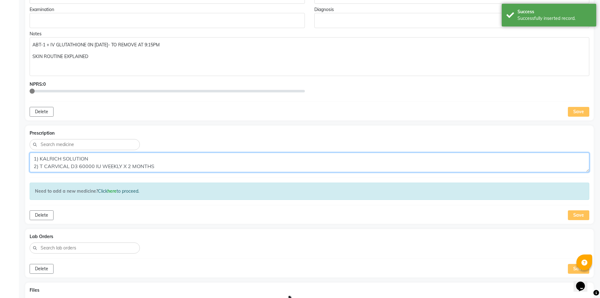
click at [172, 169] on textarea "1) KALRICH SOLUTION 2) T CARVICAL D3 60000 IU WEEKLY X 2 MONTHS" at bounding box center [310, 162] width 560 height 20
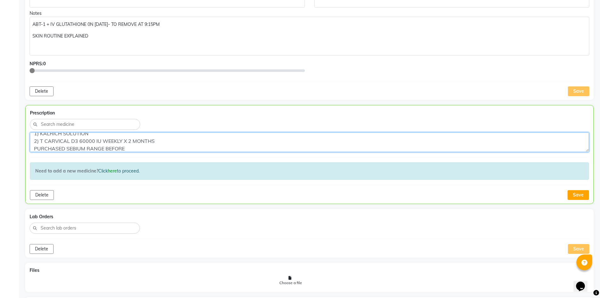
scroll to position [190, 0]
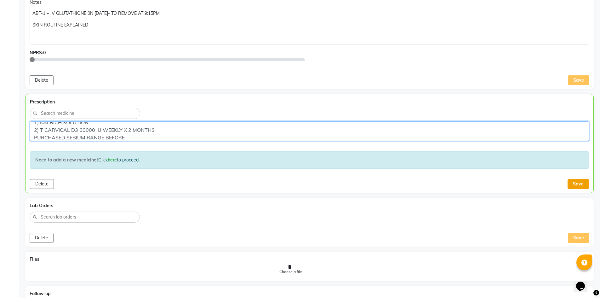
type textarea "1) KALRICH SOLUTION 2) T CARVICAL D3 60000 IU WEEKLY X 2 MONTHS PURCHASED SEBIU…"
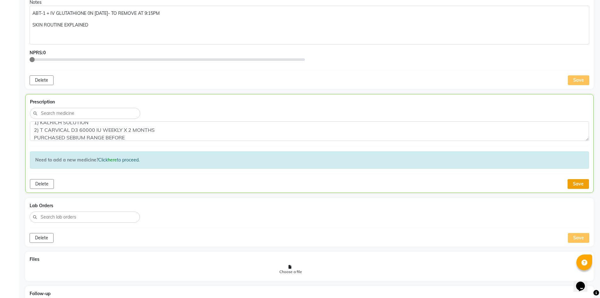
click at [583, 181] on button "Save" at bounding box center [577, 184] width 21 height 10
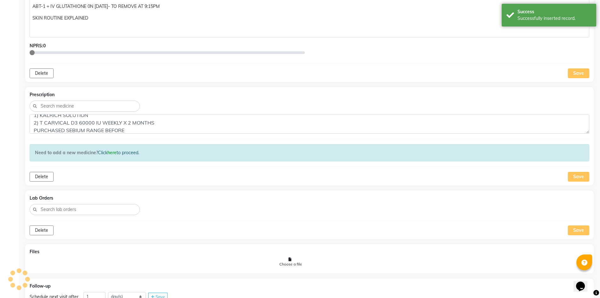
scroll to position [230, 0]
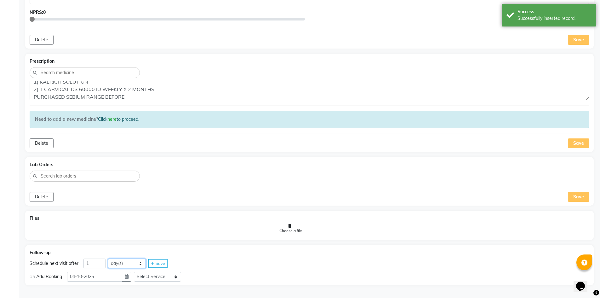
click at [117, 264] on select "day(s) week(s) month(s)" at bounding box center [127, 263] width 38 height 10
select select "week"
click at [108, 258] on select "day(s) week(s) month(s)" at bounding box center [127, 263] width 38 height 10
click at [152, 265] on icon at bounding box center [152, 263] width 3 height 4
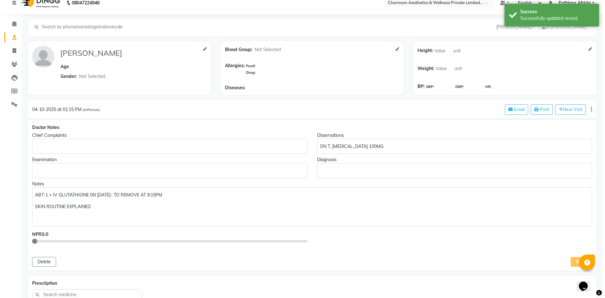
scroll to position [0, 0]
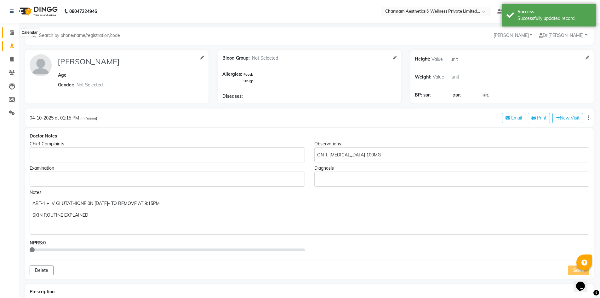
click at [17, 30] on span at bounding box center [11, 32] width 11 height 7
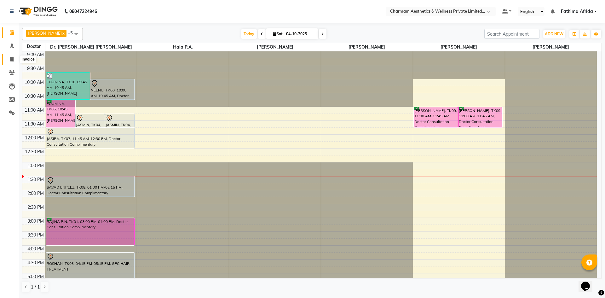
click at [14, 60] on span at bounding box center [11, 59] width 11 height 7
select select "service"
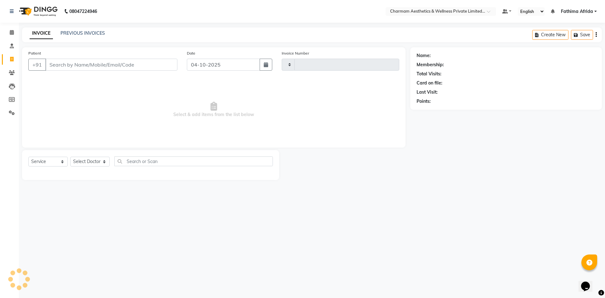
type input "0478"
select select "7625"
click at [80, 36] on div "PREVIOUS INVOICES" at bounding box center [82, 33] width 44 height 7
click at [82, 33] on link "PREVIOUS INVOICES" at bounding box center [82, 33] width 44 height 6
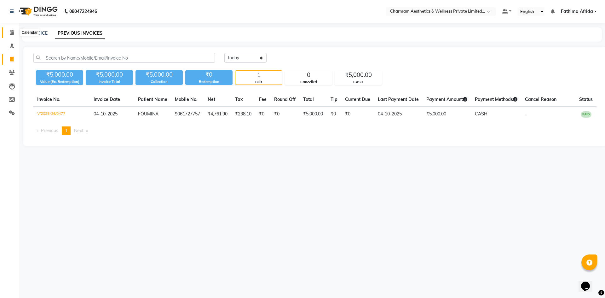
click at [16, 31] on span at bounding box center [11, 32] width 11 height 7
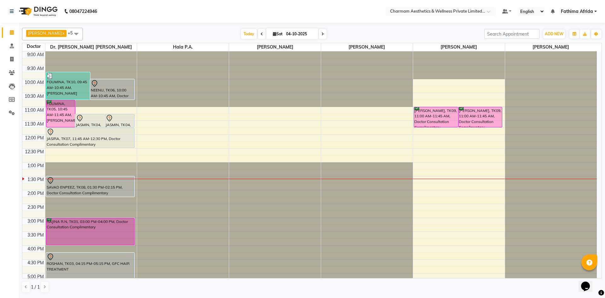
click at [324, 34] on icon at bounding box center [322, 34] width 3 height 4
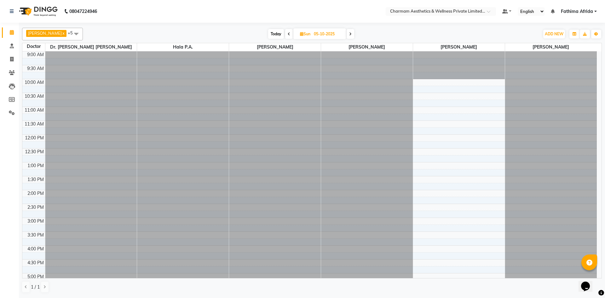
scroll to position [78, 0]
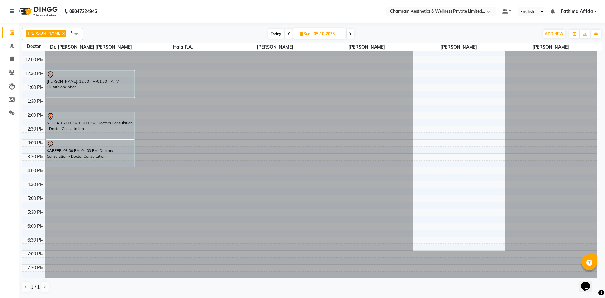
click at [351, 34] on icon at bounding box center [350, 34] width 3 height 4
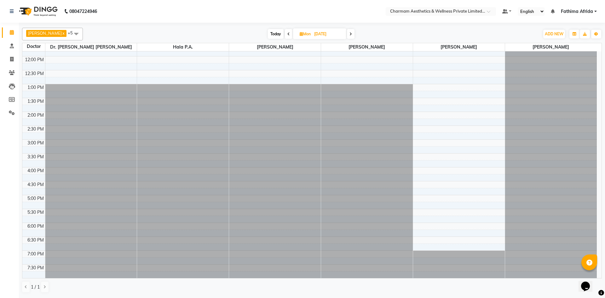
click at [352, 33] on icon at bounding box center [350, 34] width 3 height 4
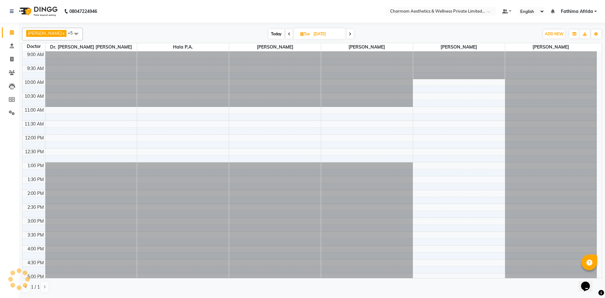
click at [354, 33] on span at bounding box center [350, 34] width 8 height 10
type input "08-10-2025"
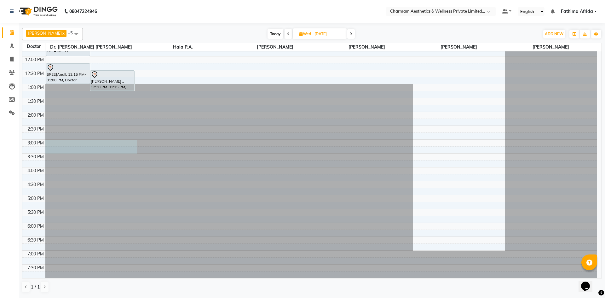
drag, startPoint x: 73, startPoint y: 141, endPoint x: 73, endPoint y: 149, distance: 7.6
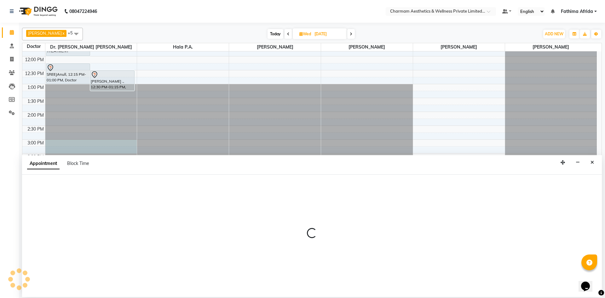
select select "69891"
select select "900"
select select "tentative"
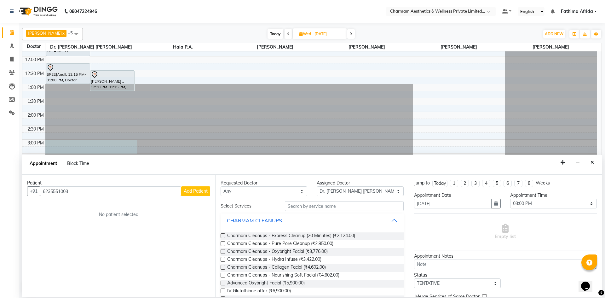
type input "6235551003"
click at [190, 192] on span "Add Patient" at bounding box center [196, 191] width 24 height 6
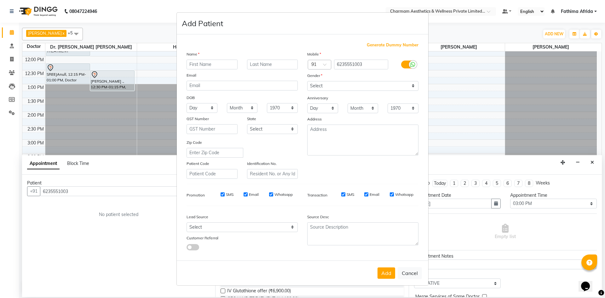
click at [223, 192] on div "SMS" at bounding box center [223, 194] width 22 height 6
click at [223, 194] on input "SMS" at bounding box center [222, 194] width 4 height 4
checkbox input "false"
click at [247, 193] on input "Email" at bounding box center [245, 194] width 4 height 4
checkbox input "false"
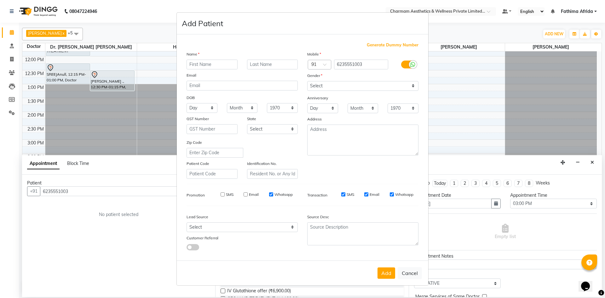
click at [271, 194] on input "Whatsapp" at bounding box center [271, 194] width 4 height 4
checkbox input "false"
click at [343, 195] on input "SMS" at bounding box center [343, 194] width 4 height 4
checkbox input "false"
drag, startPoint x: 366, startPoint y: 193, endPoint x: 380, endPoint y: 194, distance: 13.9
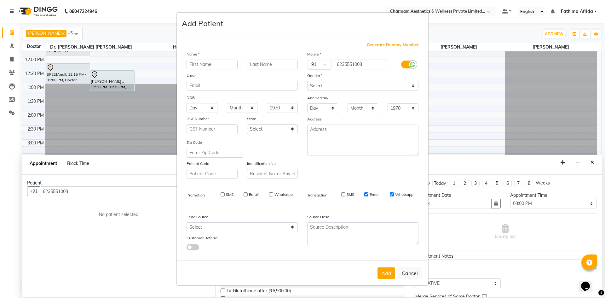
click at [368, 193] on input "Email" at bounding box center [366, 194] width 4 height 4
checkbox input "false"
click at [392, 194] on input "Whatsapp" at bounding box center [392, 194] width 4 height 4
checkbox input "false"
click at [230, 63] on input "text" at bounding box center [211, 65] width 51 height 10
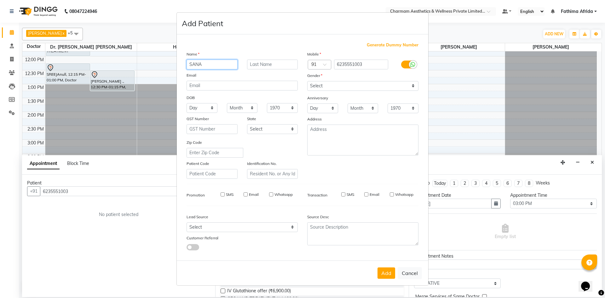
type input "SANA"
click at [356, 86] on select "Select [DEMOGRAPHIC_DATA] [DEMOGRAPHIC_DATA] Other Prefer Not To Say" at bounding box center [362, 86] width 111 height 10
select select "[DEMOGRAPHIC_DATA]"
click at [307, 81] on select "Select [DEMOGRAPHIC_DATA] [DEMOGRAPHIC_DATA] Other Prefer Not To Say" at bounding box center [362, 86] width 111 height 10
click at [354, 131] on textarea at bounding box center [362, 139] width 111 height 31
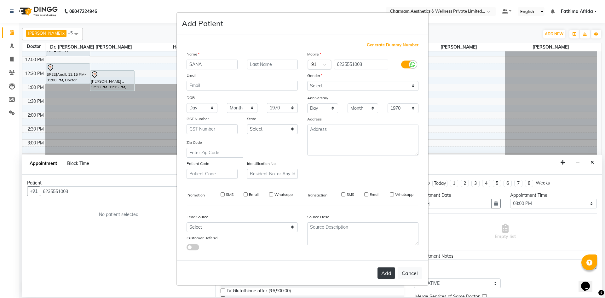
click at [393, 273] on button "Add" at bounding box center [386, 272] width 18 height 11
select select
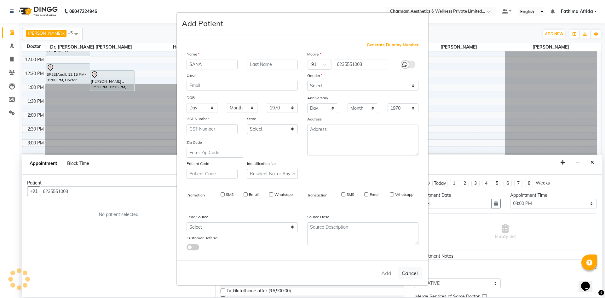
select select
checkbox input "false"
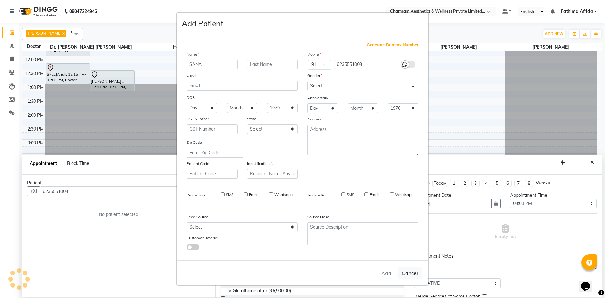
checkbox input "false"
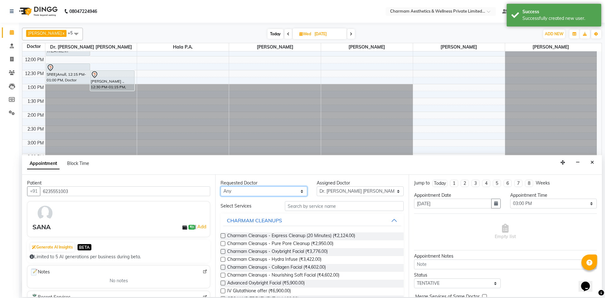
click at [250, 191] on select "Any [PERSON_NAME] K Dr. [PERSON_NAME] [PERSON_NAME] [PERSON_NAME] [PERSON_NAME]…" at bounding box center [263, 191] width 87 height 10
select select "69891"
click at [220, 186] on select "Any [PERSON_NAME] K Dr. [PERSON_NAME] [PERSON_NAME] [PERSON_NAME] [PERSON_NAME]…" at bounding box center [263, 191] width 87 height 10
click at [324, 206] on input "text" at bounding box center [344, 206] width 119 height 10
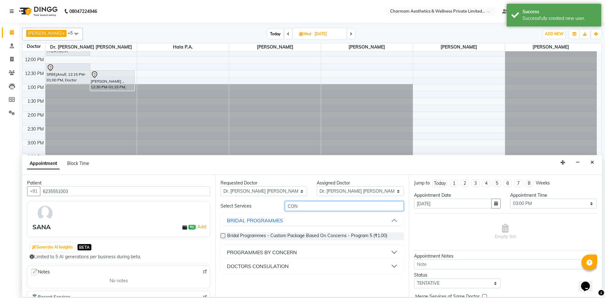
type input "CON"
click at [305, 267] on button "DOCTORS CONSULATION" at bounding box center [312, 265] width 178 height 11
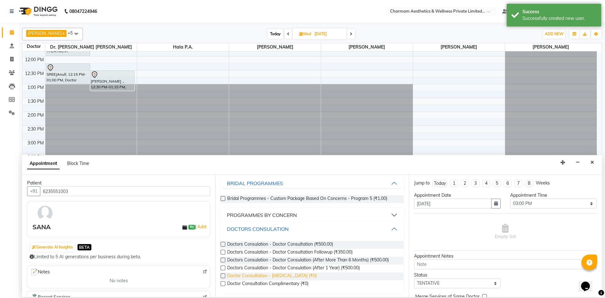
scroll to position [38, 0]
click at [223, 282] on label at bounding box center [222, 282] width 5 height 5
click at [223, 282] on input "checkbox" at bounding box center [222, 283] width 4 height 4
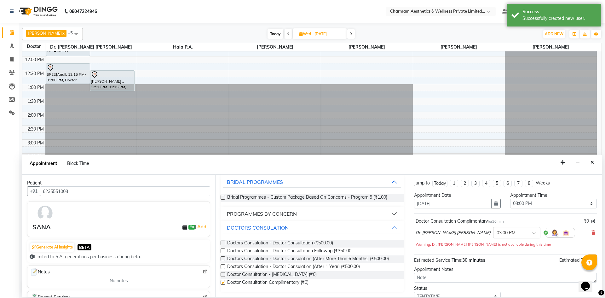
checkbox input "false"
click at [428, 276] on textarea at bounding box center [505, 277] width 183 height 10
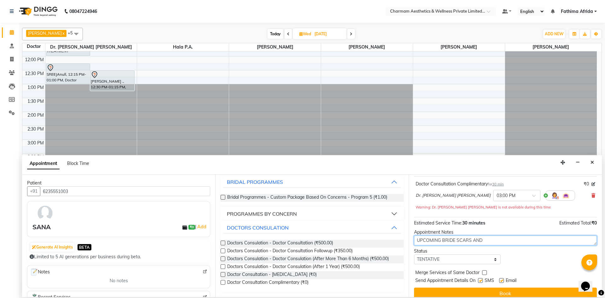
scroll to position [44, 0]
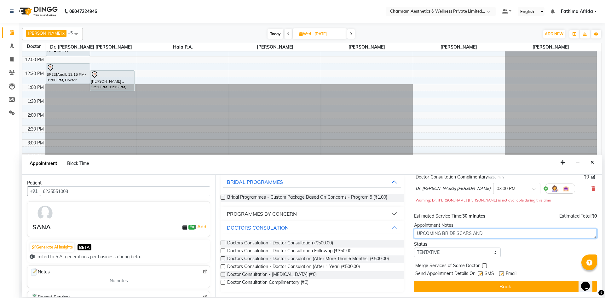
click at [493, 231] on textarea "UPCOMING BRIDE SCARS AND" at bounding box center [505, 233] width 183 height 10
type textarea "UPCOMING BRIDE SCARS AND WEDDING IN MAY NEED CONSULTATION"
drag, startPoint x: 480, startPoint y: 274, endPoint x: 500, endPoint y: 272, distance: 20.2
click at [481, 274] on label at bounding box center [480, 273] width 5 height 5
click at [481, 274] on input "checkbox" at bounding box center [480, 274] width 4 height 4
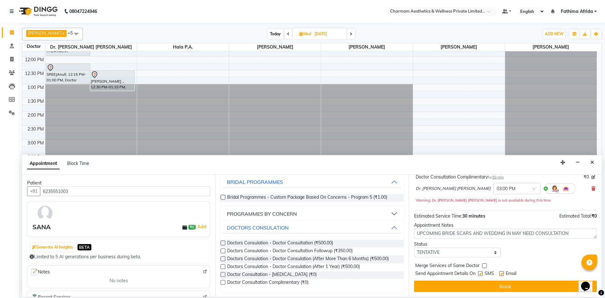
checkbox input "false"
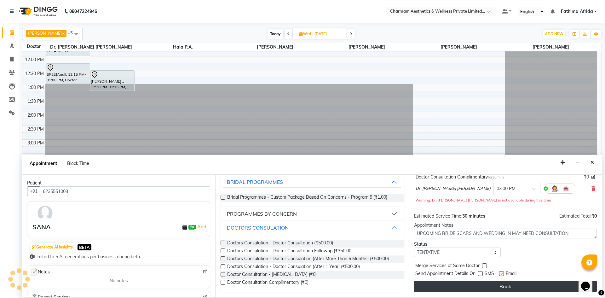
drag, startPoint x: 502, startPoint y: 272, endPoint x: 504, endPoint y: 282, distance: 11.0
click at [502, 273] on label at bounding box center [501, 273] width 5 height 5
click at [502, 273] on input "checkbox" at bounding box center [501, 274] width 4 height 4
checkbox input "false"
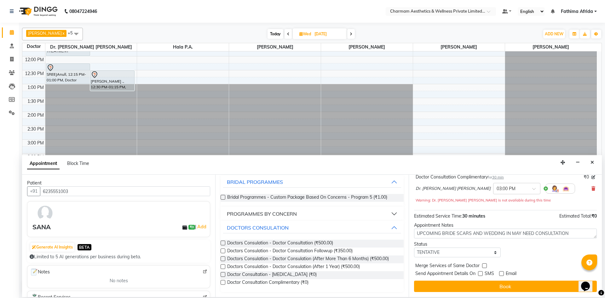
click at [505, 286] on button "Book" at bounding box center [505, 285] width 183 height 11
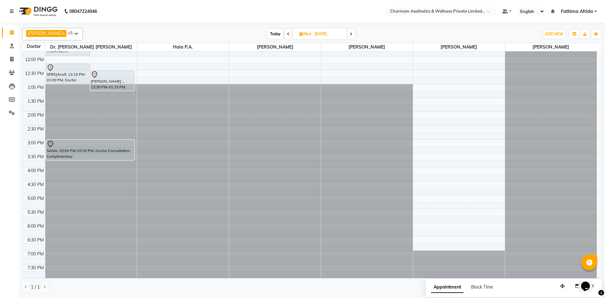
click at [84, 158] on div "sanjeev, 11:00 AM-12:00 PM, GFC HAIR TREATMENT DR DELNA ELZA TOM, 11:00 AM-11:4…" at bounding box center [91, 125] width 92 height 305
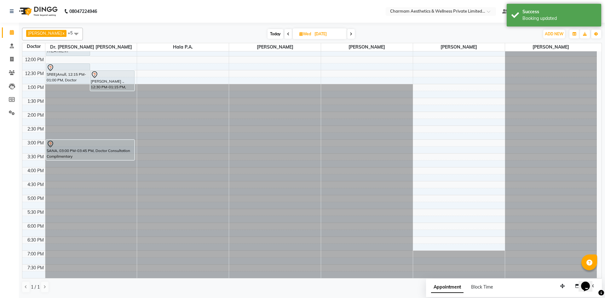
click at [306, 36] on span "Wed" at bounding box center [305, 33] width 15 height 5
select select "10"
select select "2025"
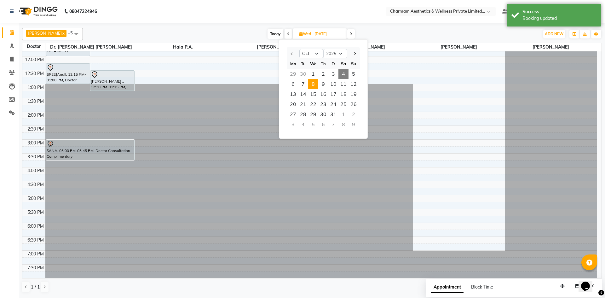
click at [342, 74] on span "4" at bounding box center [343, 74] width 10 height 10
type input "04-10-2025"
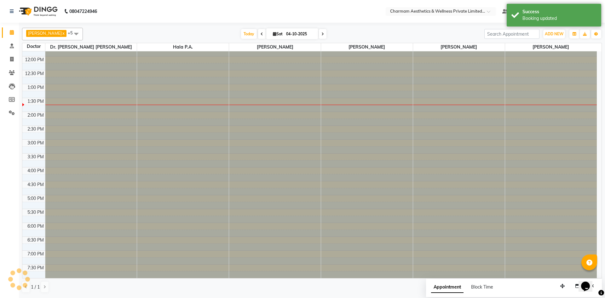
scroll to position [78, 0]
